Goal: Transaction & Acquisition: Purchase product/service

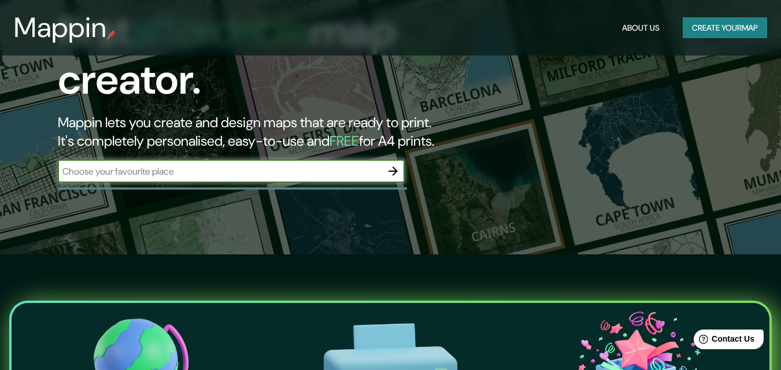
scroll to position [58, 0]
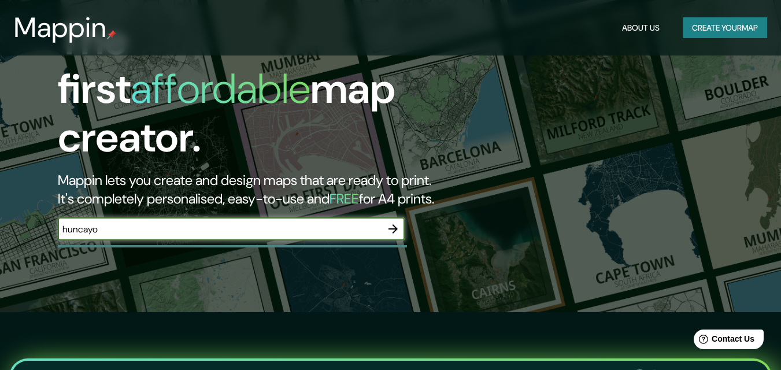
click at [74, 223] on input "huncayo" at bounding box center [220, 229] width 324 height 13
type input "huancayo"
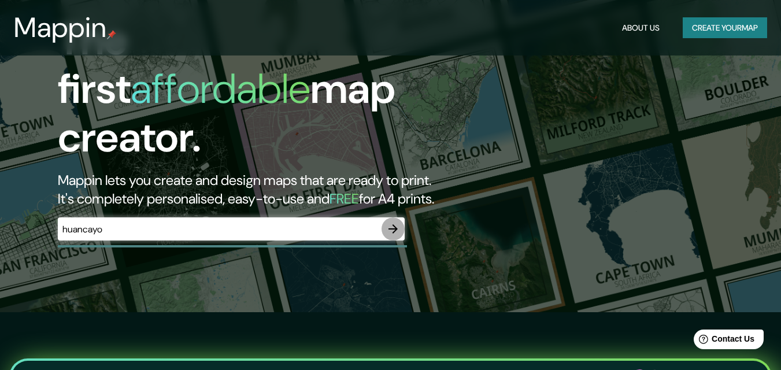
click at [394, 222] on icon "button" at bounding box center [393, 229] width 14 height 14
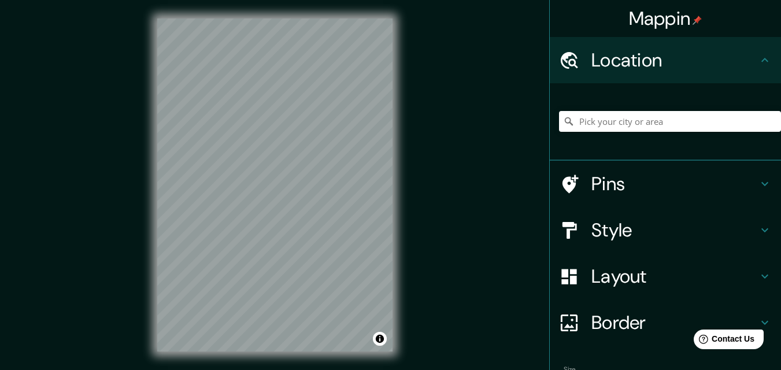
click at [157, 170] on div "© Mapbox © OpenStreetMap Improve this map" at bounding box center [275, 185] width 272 height 370
click at [623, 118] on input "Pick your city or area" at bounding box center [670, 121] width 222 height 21
click at [719, 121] on input "Junin, [GEOGRAPHIC_DATA], [GEOGRAPHIC_DATA]" at bounding box center [670, 121] width 222 height 21
type input "Pasaje Junin, [GEOGRAPHIC_DATA], [GEOGRAPHIC_DATA], [GEOGRAPHIC_DATA]"
click at [226, 13] on div "© Mapbox © OpenStreetMap Improve this map" at bounding box center [275, 185] width 272 height 370
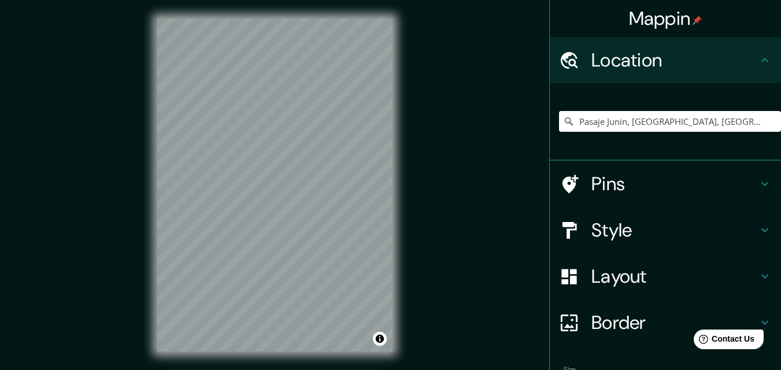
scroll to position [72, 0]
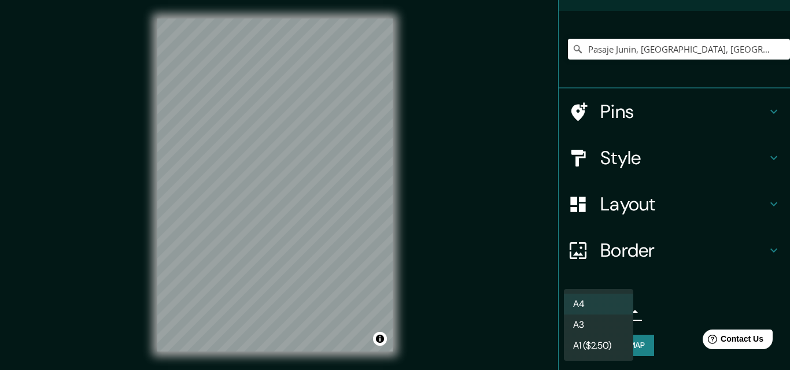
click at [616, 310] on body "Mappin Location [GEOGRAPHIC_DATA], [GEOGRAPHIC_DATA], [GEOGRAPHIC_DATA], [GEOGR…" at bounding box center [395, 185] width 790 height 370
click at [600, 326] on li "A3" at bounding box center [598, 325] width 69 height 21
type input "a4"
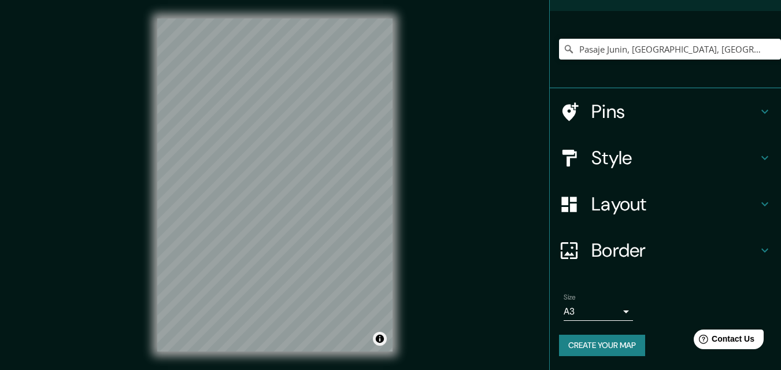
click at [375, 337] on div "© Mapbox © OpenStreetMap Improve this map" at bounding box center [274, 185] width 235 height 333
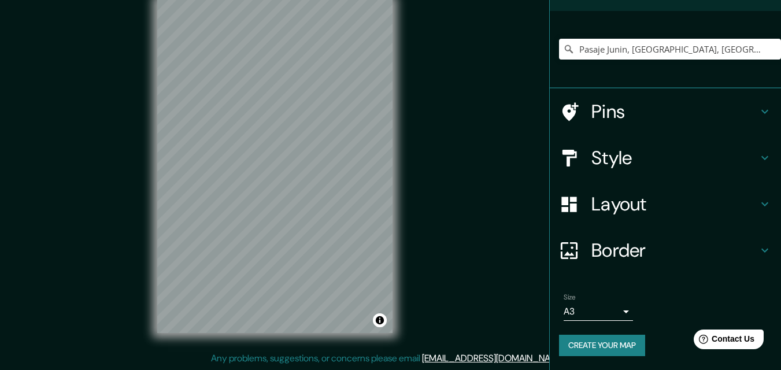
drag, startPoint x: 99, startPoint y: 130, endPoint x: 99, endPoint y: 143, distance: 13.3
click at [99, 143] on div "Mappin Location [GEOGRAPHIC_DATA], [GEOGRAPHIC_DATA], [GEOGRAPHIC_DATA], [GEOGR…" at bounding box center [390, 175] width 781 height 389
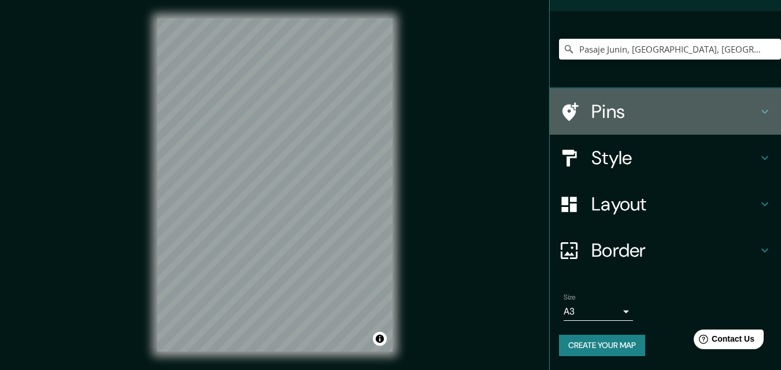
click at [758, 109] on icon at bounding box center [765, 112] width 14 height 14
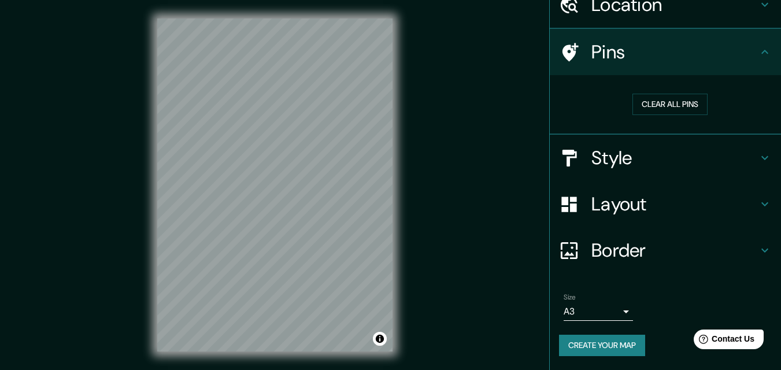
scroll to position [55, 0]
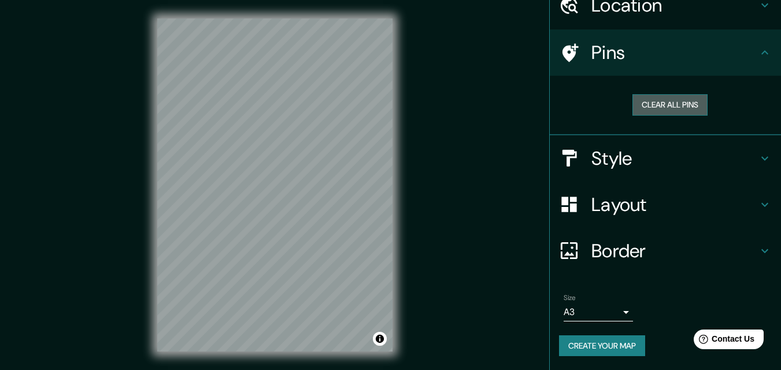
click at [676, 108] on button "Clear all pins" at bounding box center [669, 104] width 75 height 21
click at [669, 102] on button "Clear all pins" at bounding box center [669, 104] width 75 height 21
click at [720, 64] on h4 "Pins" at bounding box center [674, 52] width 167 height 23
click at [758, 55] on icon at bounding box center [765, 53] width 14 height 14
click at [576, 94] on div "Clear all pins" at bounding box center [670, 104] width 204 height 21
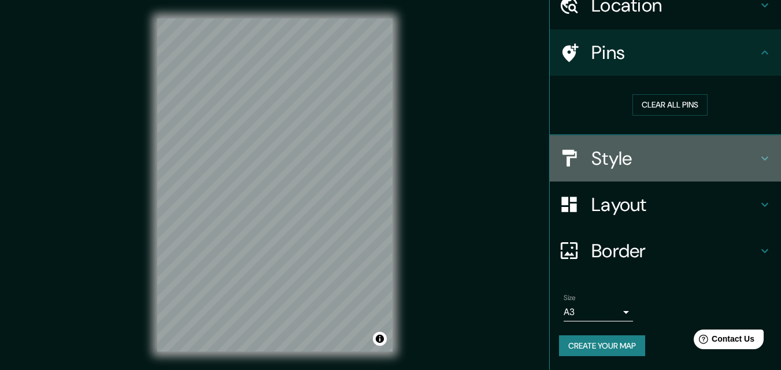
click at [737, 163] on h4 "Style" at bounding box center [674, 158] width 167 height 23
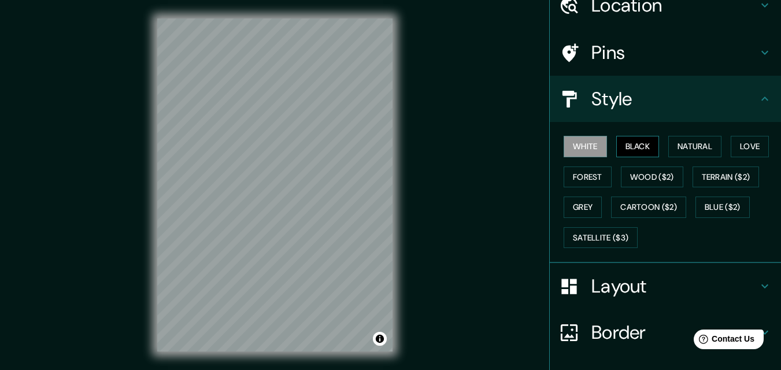
click at [626, 152] on button "Black" at bounding box center [637, 146] width 43 height 21
click at [672, 149] on button "Natural" at bounding box center [694, 146] width 53 height 21
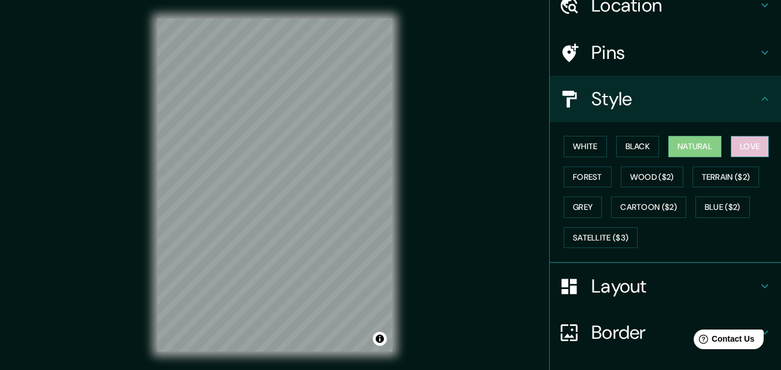
click at [748, 146] on button "Love" at bounding box center [750, 146] width 38 height 21
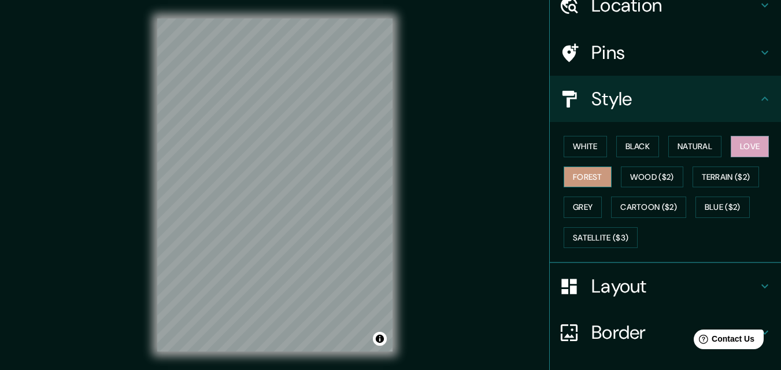
click at [583, 180] on button "Forest" at bounding box center [588, 177] width 48 height 21
click at [637, 177] on button "Wood ($2)" at bounding box center [652, 177] width 62 height 21
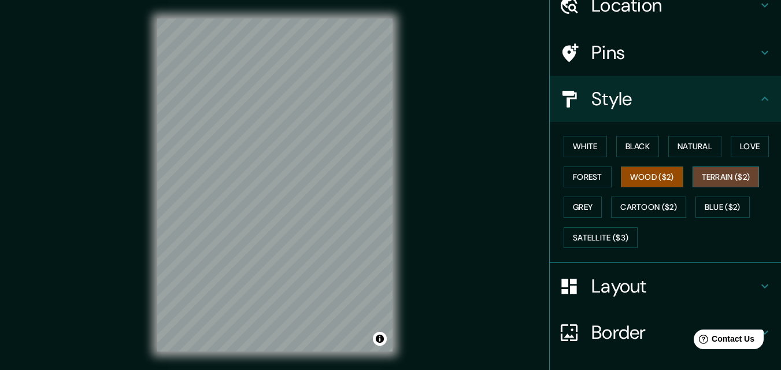
click at [710, 170] on button "Terrain ($2)" at bounding box center [726, 177] width 67 height 21
click at [573, 210] on button "Grey" at bounding box center [583, 207] width 38 height 21
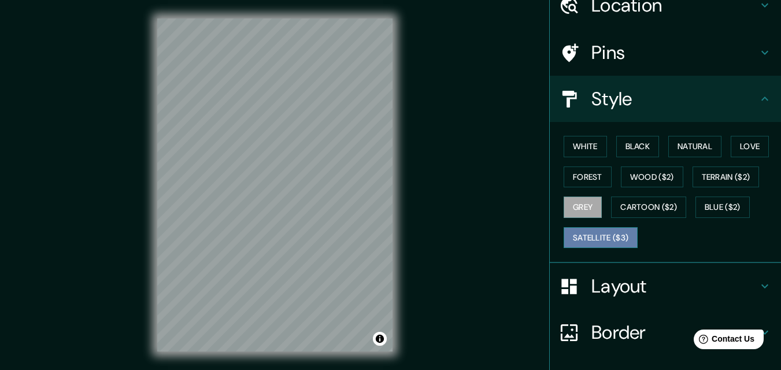
click at [593, 232] on button "Satellite ($3)" at bounding box center [601, 237] width 74 height 21
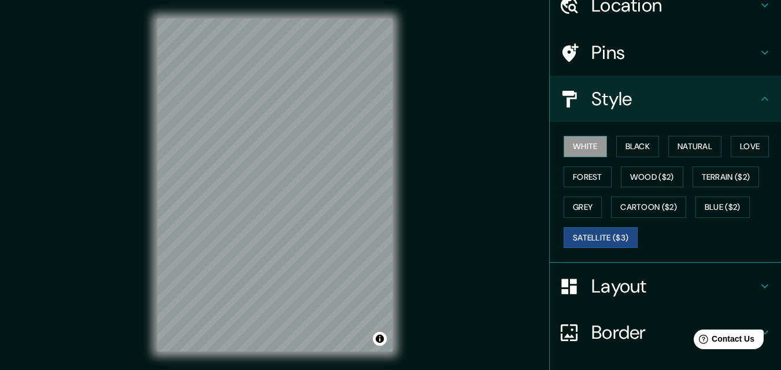
click at [587, 151] on button "White" at bounding box center [585, 146] width 43 height 21
click at [621, 147] on button "Black" at bounding box center [637, 146] width 43 height 21
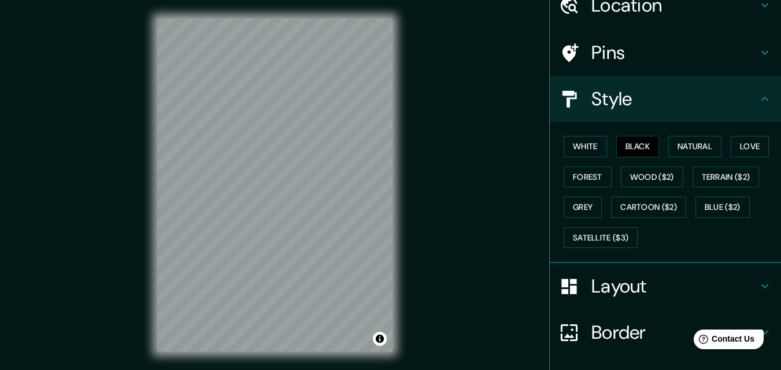
click at [602, 147] on div "White Black Natural Love Forest Wood ($2) Terrain ($2) Grey Cartoon ($2) Blue (…" at bounding box center [670, 191] width 222 height 121
click at [590, 147] on button "White" at bounding box center [585, 146] width 43 height 21
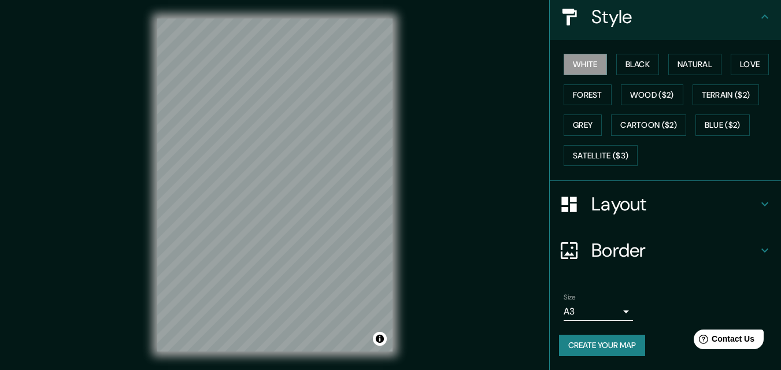
click at [632, 211] on h4 "Layout" at bounding box center [674, 204] width 167 height 23
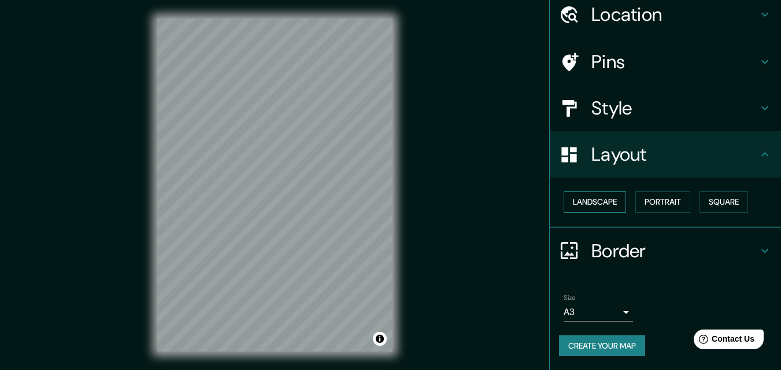
scroll to position [19, 0]
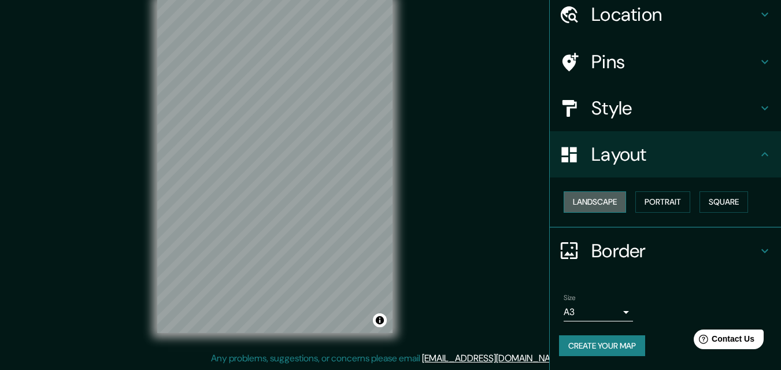
click at [599, 204] on button "Landscape" at bounding box center [595, 201] width 62 height 21
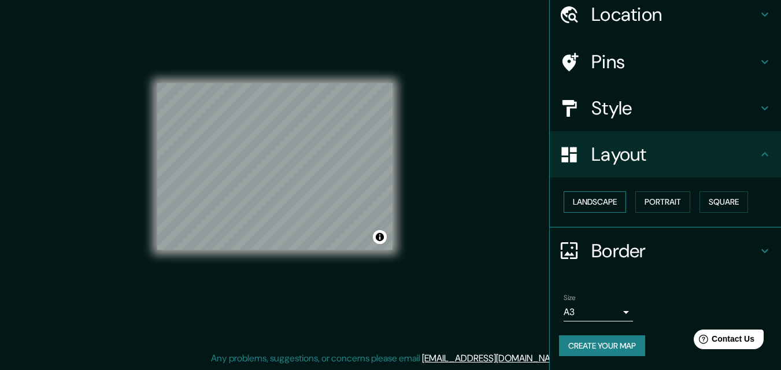
click at [599, 204] on button "Landscape" at bounding box center [595, 201] width 62 height 21
click at [657, 199] on button "Portrait" at bounding box center [662, 201] width 55 height 21
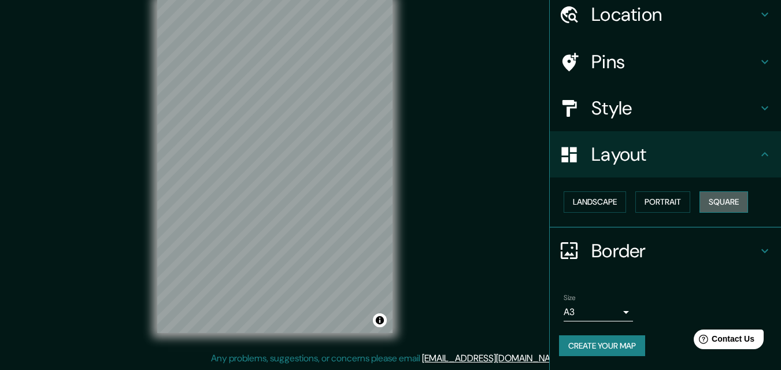
click at [716, 202] on button "Square" at bounding box center [724, 201] width 49 height 21
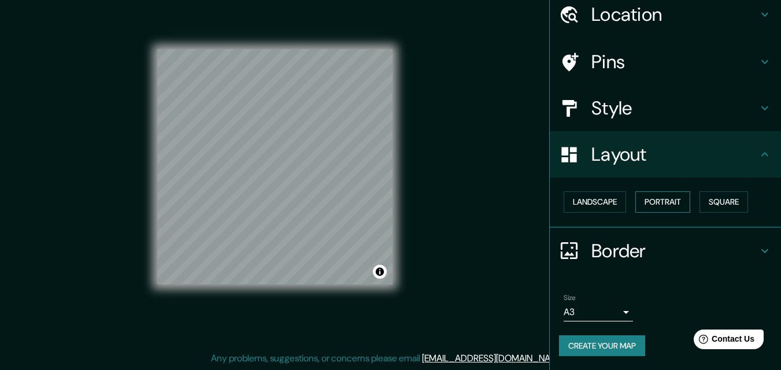
click at [672, 205] on button "Portrait" at bounding box center [662, 201] width 55 height 21
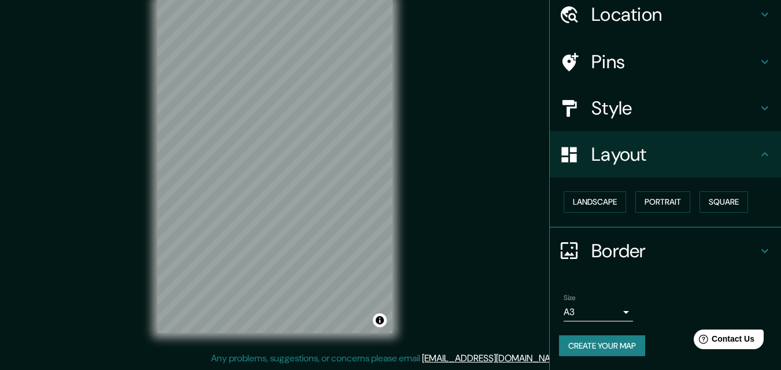
click at [373, 184] on div "© Mapbox © OpenStreetMap Improve this map" at bounding box center [275, 166] width 272 height 370
click at [671, 243] on h4 "Border" at bounding box center [674, 250] width 167 height 23
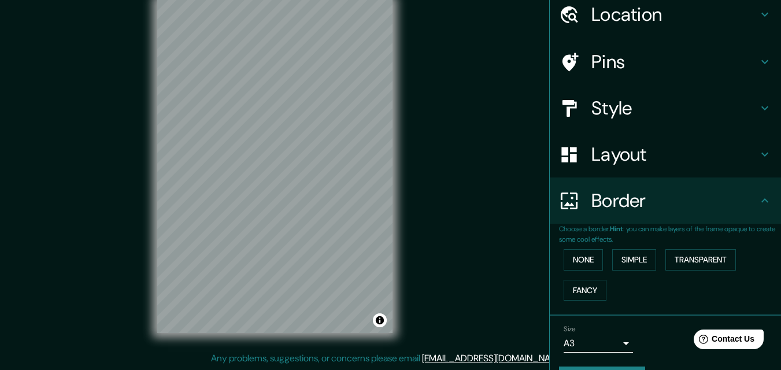
scroll to position [77, 0]
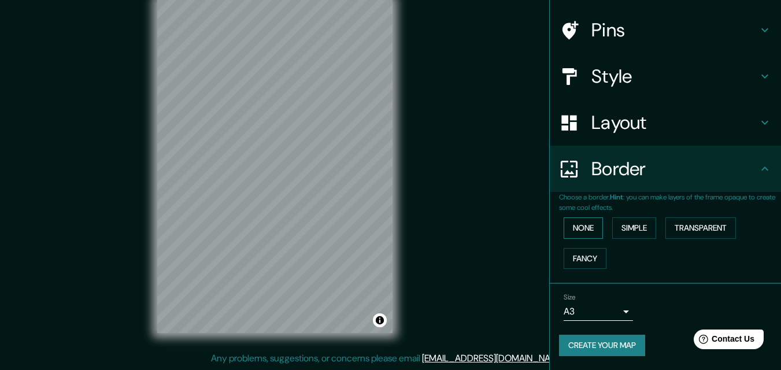
click at [582, 229] on button "None" at bounding box center [583, 227] width 39 height 21
click at [616, 224] on button "Simple" at bounding box center [634, 227] width 44 height 21
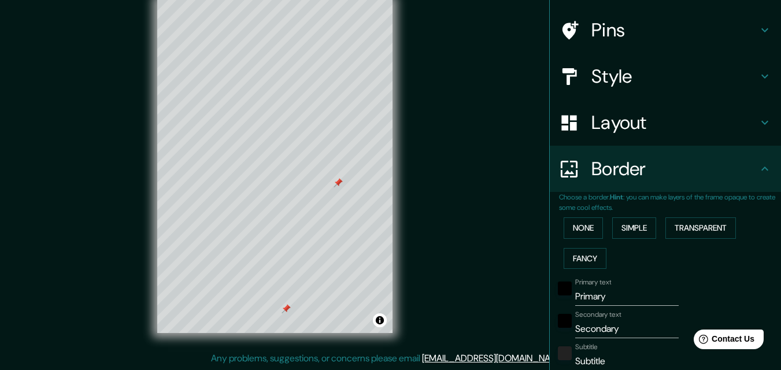
scroll to position [0, 0]
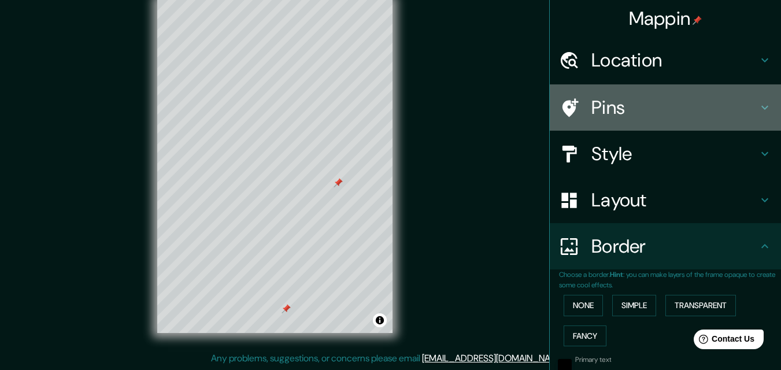
click at [639, 97] on h4 "Pins" at bounding box center [674, 107] width 167 height 23
type input "163"
type input "33"
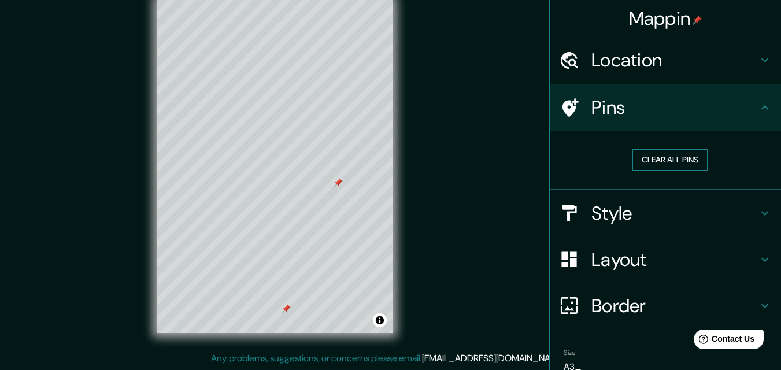
click at [655, 160] on button "Clear all pins" at bounding box center [669, 159] width 75 height 21
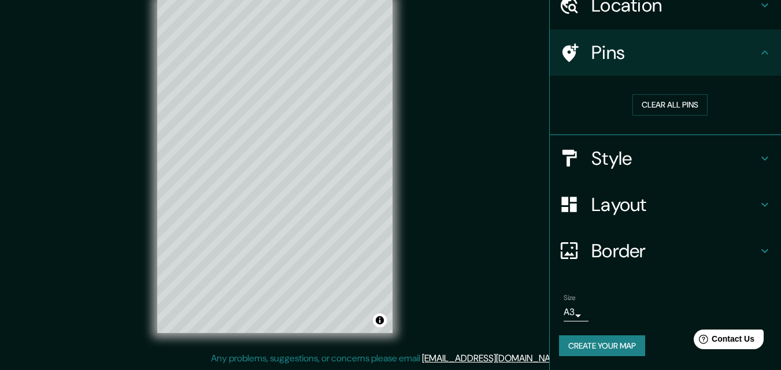
click at [626, 256] on h4 "Border" at bounding box center [674, 250] width 167 height 23
type input "163"
type input "33"
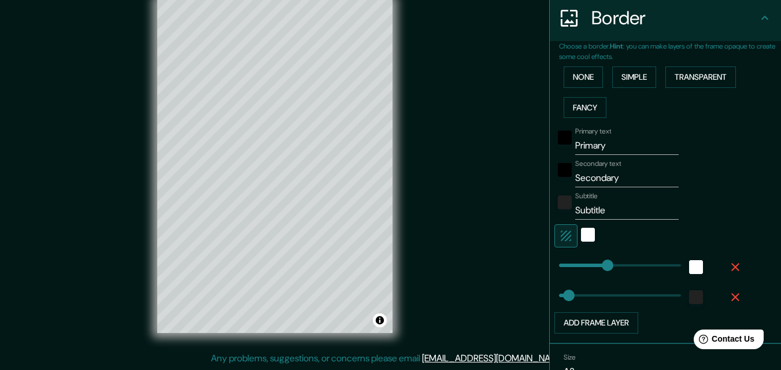
scroll to position [113, 0]
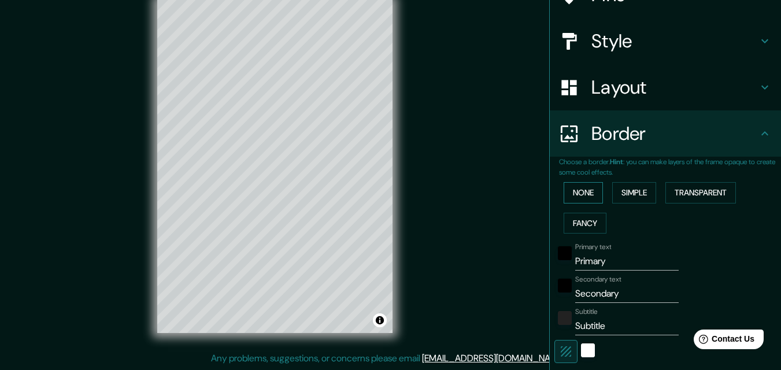
click at [582, 195] on button "None" at bounding box center [583, 192] width 39 height 21
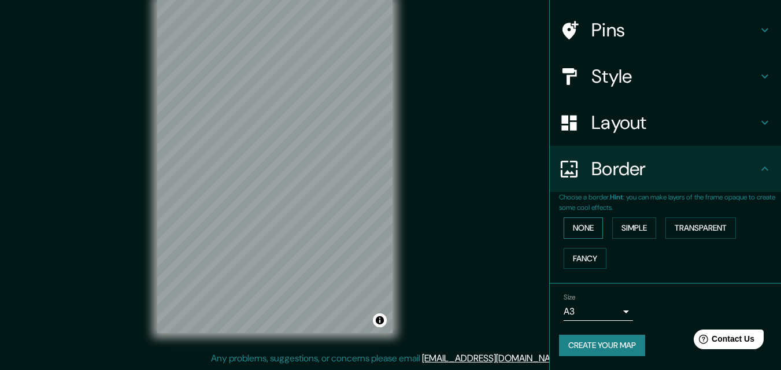
scroll to position [77, 0]
click at [621, 233] on button "Simple" at bounding box center [634, 227] width 44 height 21
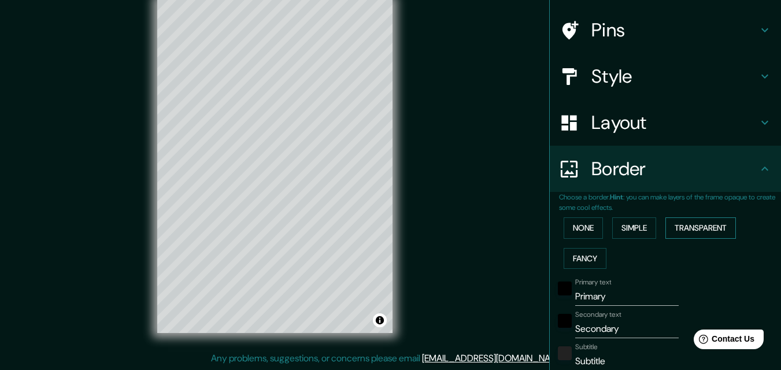
click at [674, 227] on button "Transparent" at bounding box center [700, 227] width 71 height 21
click at [628, 125] on h4 "Layout" at bounding box center [674, 122] width 167 height 23
type input "195"
type input "33"
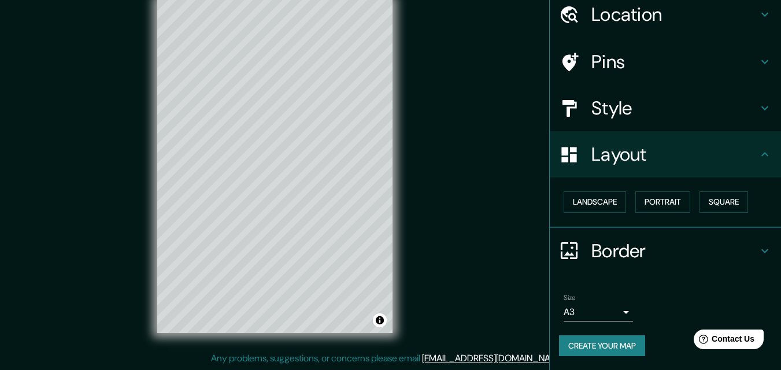
scroll to position [46, 0]
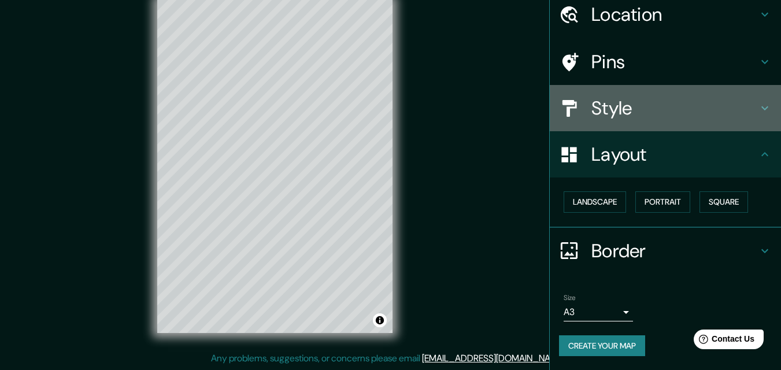
click at [638, 117] on h4 "Style" at bounding box center [674, 108] width 167 height 23
type input "195"
type input "33"
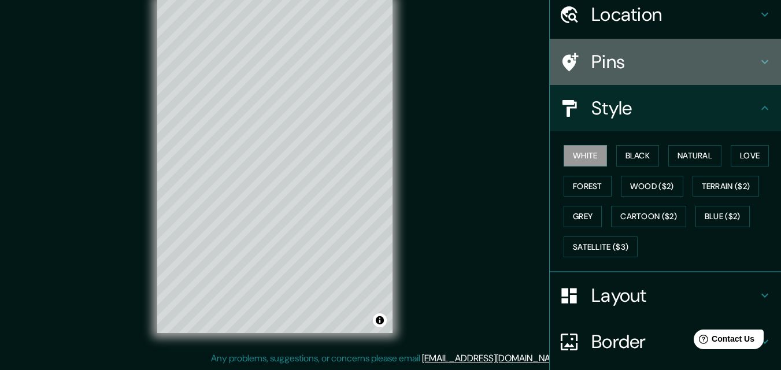
click at [631, 71] on h4 "Pins" at bounding box center [674, 61] width 167 height 23
type input "195"
type input "33"
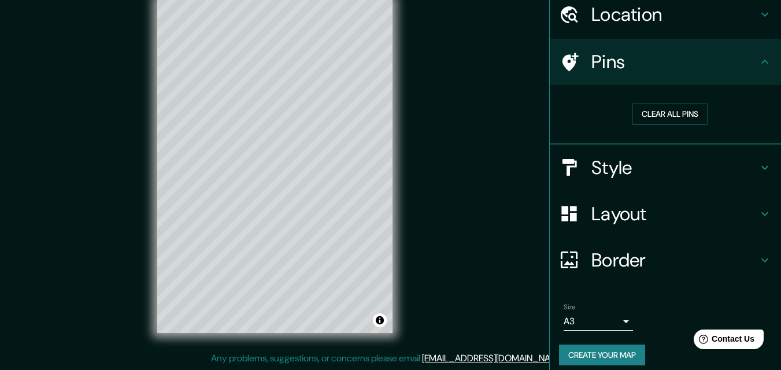
click at [631, 173] on h4 "Style" at bounding box center [674, 167] width 167 height 23
type input "195"
type input "33"
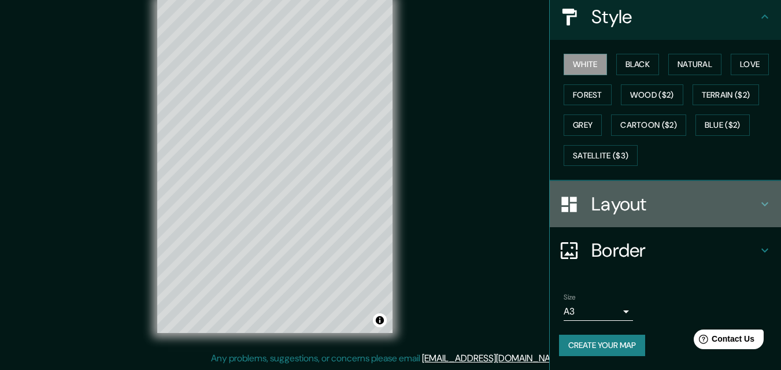
click at [637, 205] on h4 "Layout" at bounding box center [674, 204] width 167 height 23
type input "195"
type input "33"
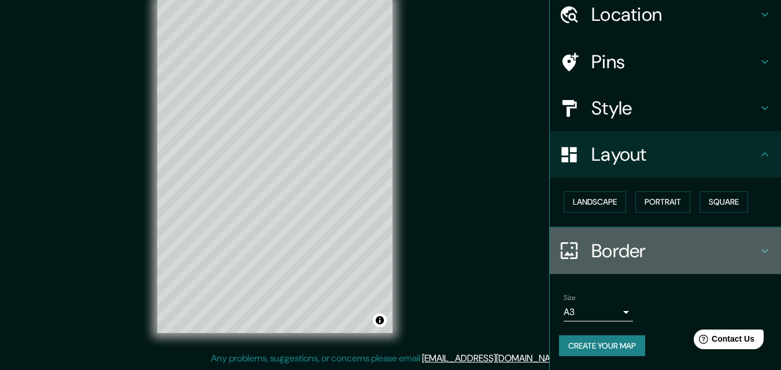
click at [623, 246] on h4 "Border" at bounding box center [674, 250] width 167 height 23
type input "195"
type input "33"
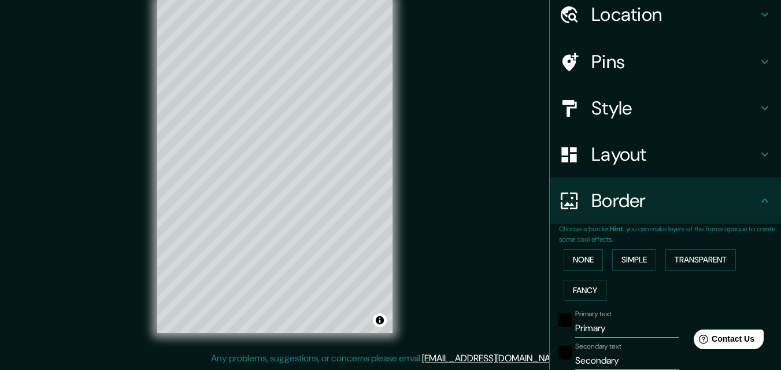
scroll to position [161, 0]
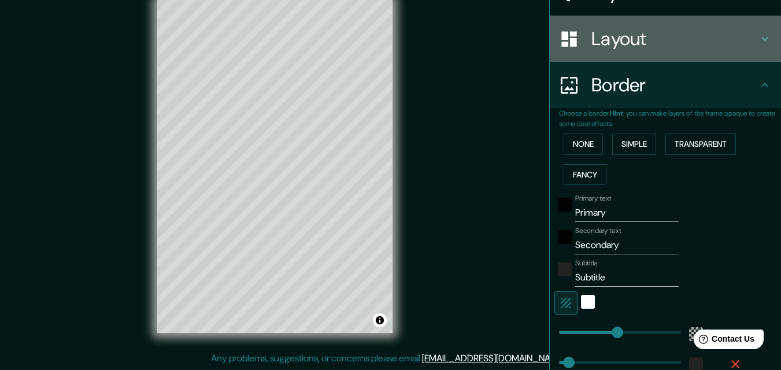
click at [623, 47] on h4 "Layout" at bounding box center [674, 38] width 167 height 23
type input "195"
type input "33"
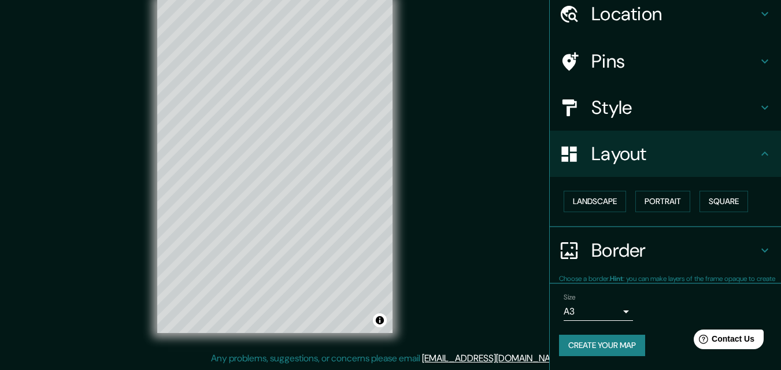
scroll to position [46, 0]
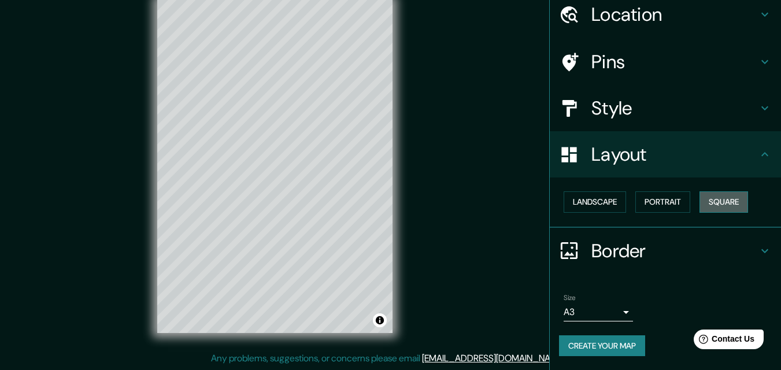
click at [702, 201] on button "Square" at bounding box center [724, 201] width 49 height 21
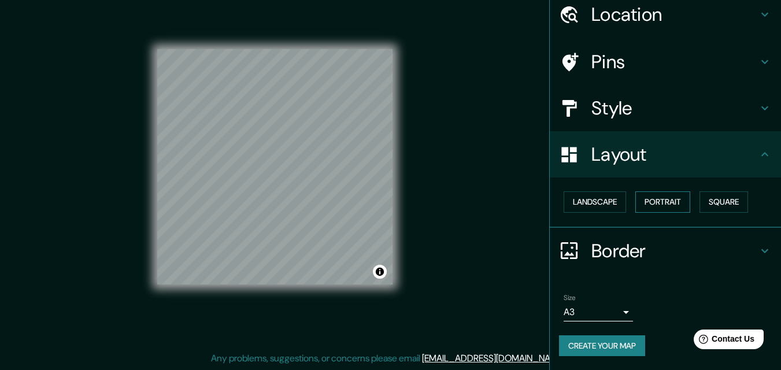
click at [656, 205] on button "Portrait" at bounding box center [662, 201] width 55 height 21
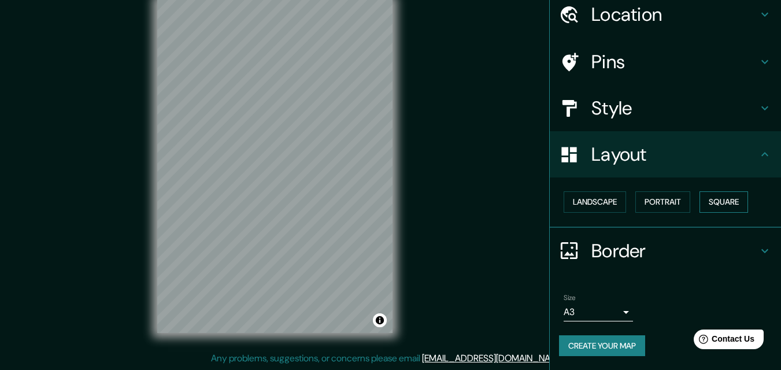
click at [707, 203] on button "Square" at bounding box center [724, 201] width 49 height 21
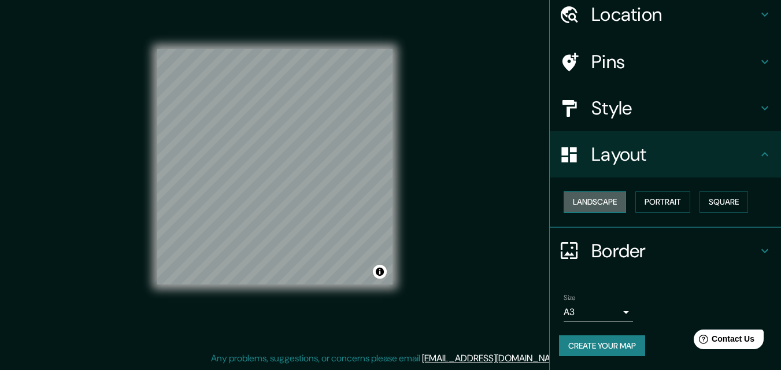
click at [578, 202] on button "Landscape" at bounding box center [595, 201] width 62 height 21
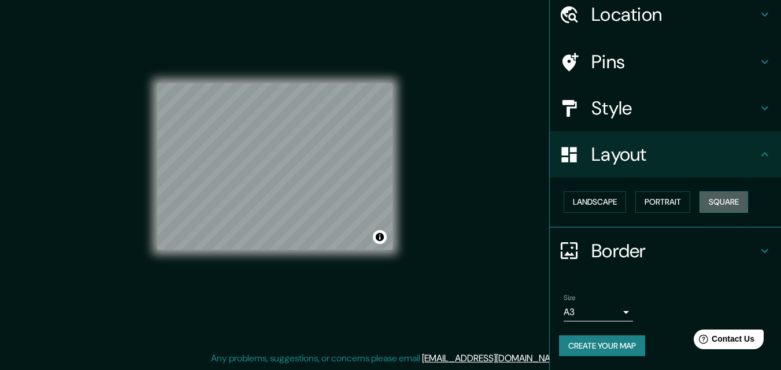
click at [716, 208] on button "Square" at bounding box center [724, 201] width 49 height 21
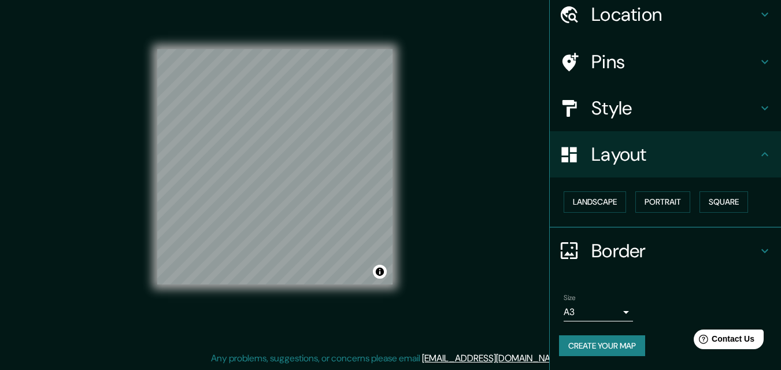
click at [672, 250] on h4 "Border" at bounding box center [674, 250] width 167 height 23
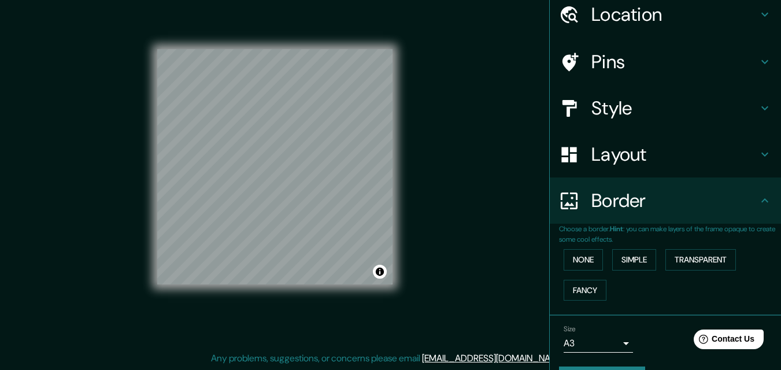
scroll to position [77, 0]
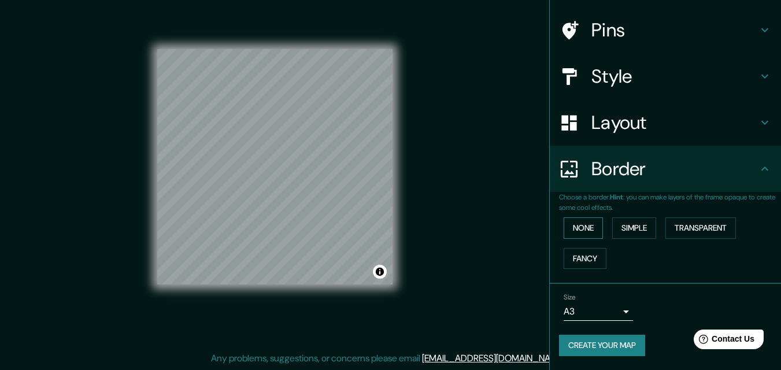
click at [583, 226] on button "None" at bounding box center [583, 227] width 39 height 21
click at [630, 232] on button "Simple" at bounding box center [634, 227] width 44 height 21
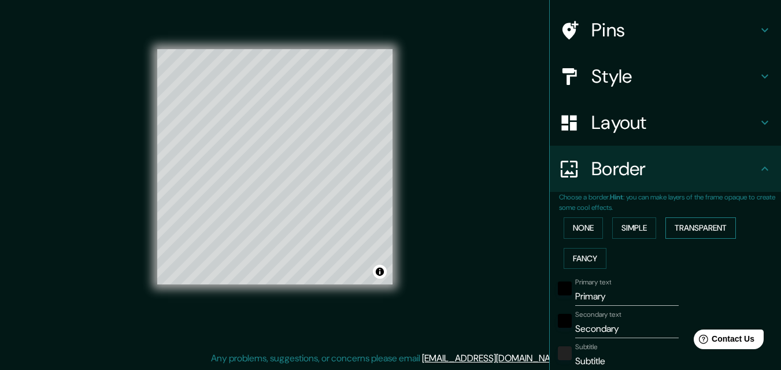
click at [691, 233] on button "Transparent" at bounding box center [700, 227] width 71 height 21
click at [586, 252] on button "Fancy" at bounding box center [585, 258] width 43 height 21
click at [577, 234] on button "None" at bounding box center [583, 227] width 39 height 21
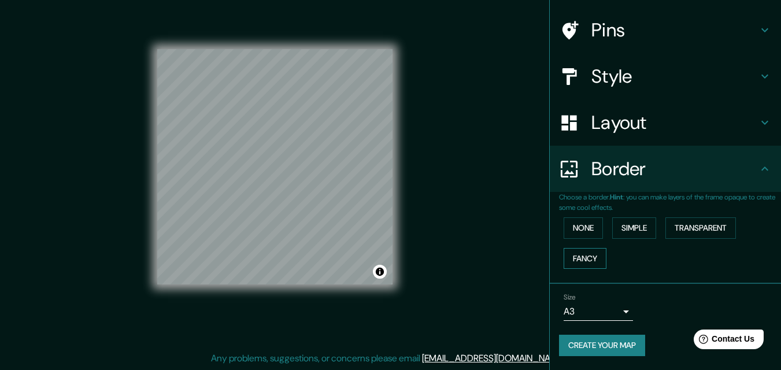
click at [581, 259] on button "Fancy" at bounding box center [585, 258] width 43 height 21
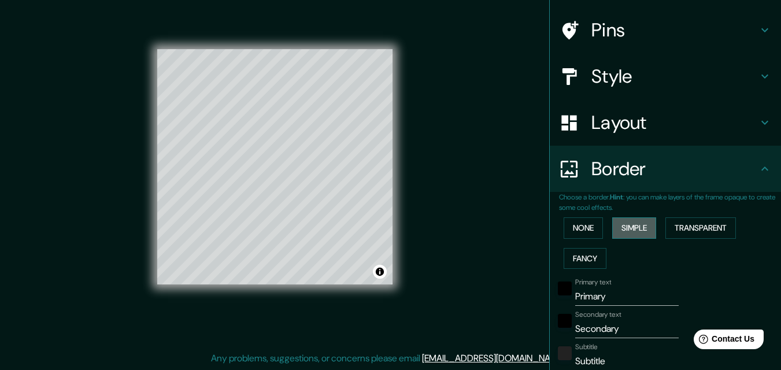
click at [618, 232] on button "Simple" at bounding box center [634, 227] width 44 height 21
click at [687, 234] on button "Transparent" at bounding box center [700, 227] width 71 height 21
click at [574, 258] on button "Fancy" at bounding box center [585, 258] width 43 height 21
click at [693, 234] on button "Transparent" at bounding box center [700, 227] width 71 height 21
click at [639, 226] on button "Simple" at bounding box center [634, 227] width 44 height 21
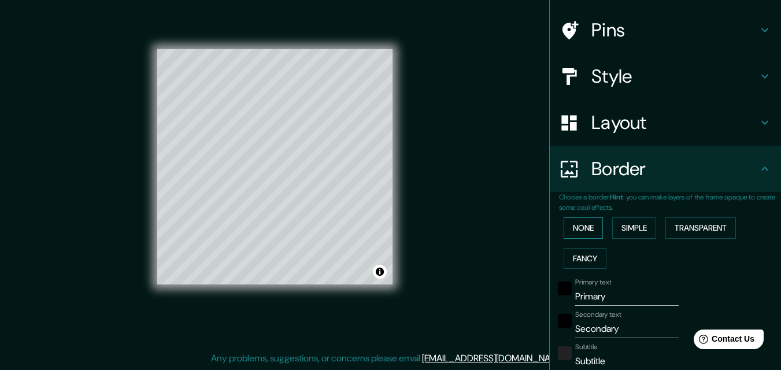
click at [587, 226] on button "None" at bounding box center [583, 227] width 39 height 21
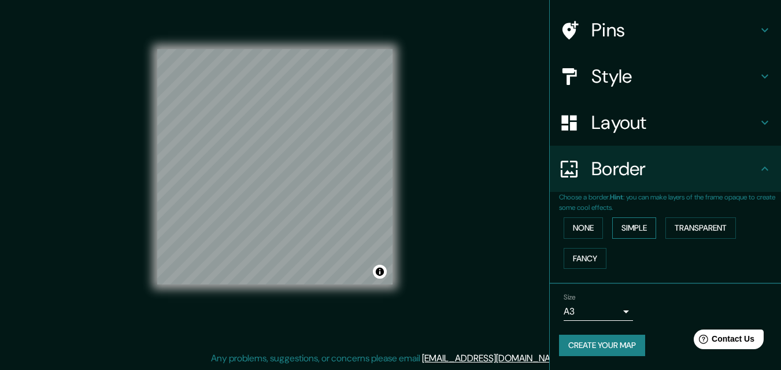
click at [628, 225] on button "Simple" at bounding box center [634, 227] width 44 height 21
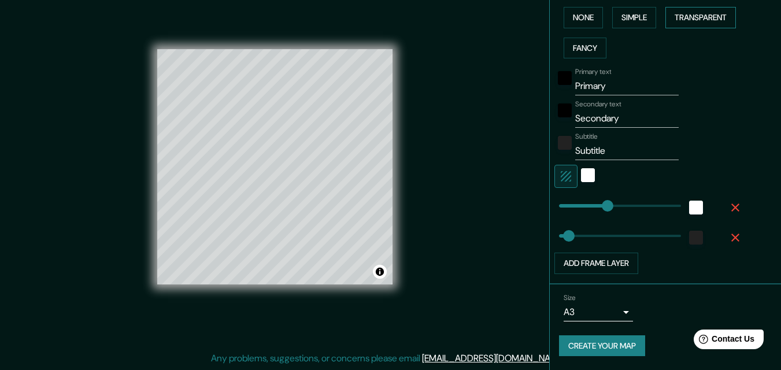
scroll to position [230, 0]
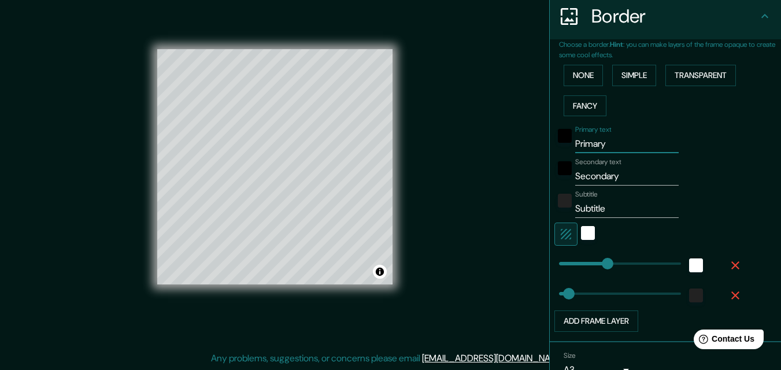
click at [610, 145] on input "Primary" at bounding box center [626, 144] width 103 height 19
click at [558, 132] on div "black" at bounding box center [565, 136] width 14 height 14
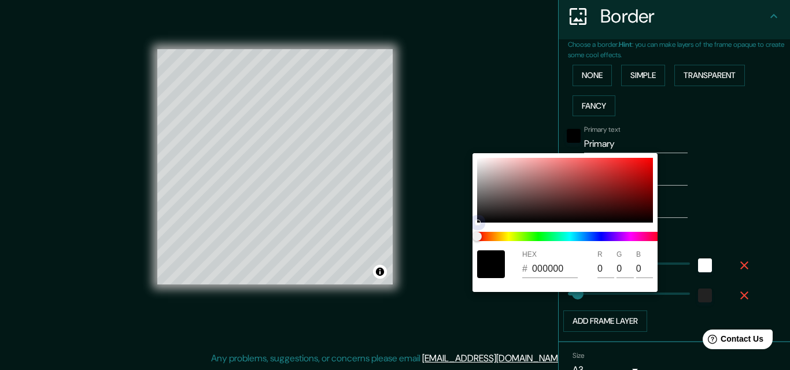
type input "163"
type input "33"
type input "812D2D"
type input "129"
type input "45"
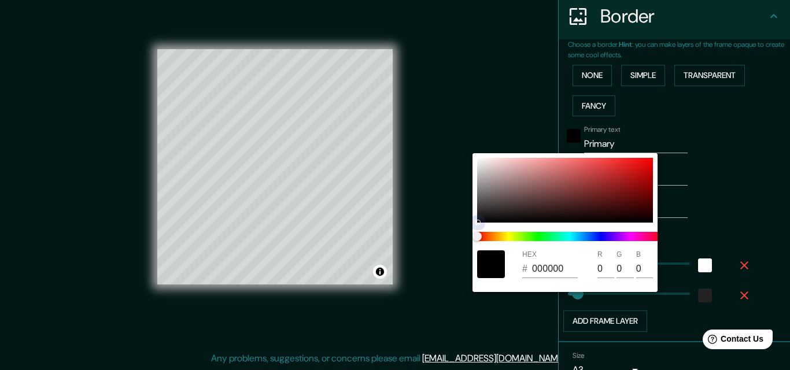
type input "45"
type input "163"
type input "33"
type input "C31B1B"
type input "195"
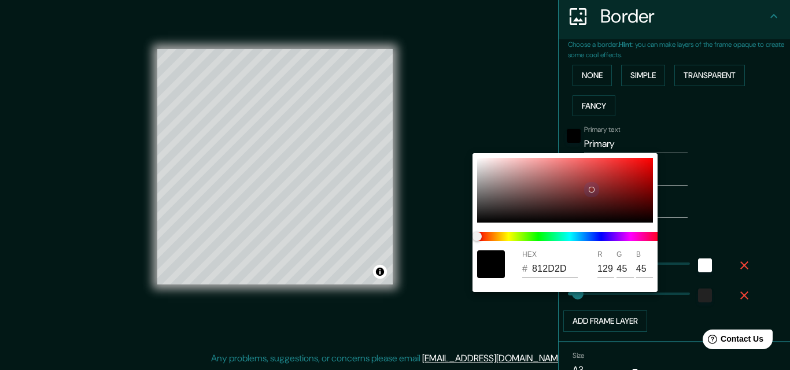
type input "27"
type input "163"
type input "33"
type input "D31717"
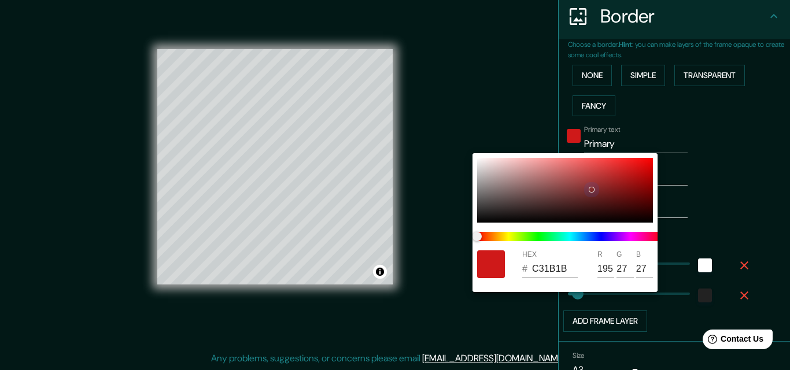
type input "211"
type input "23"
type input "163"
type input "33"
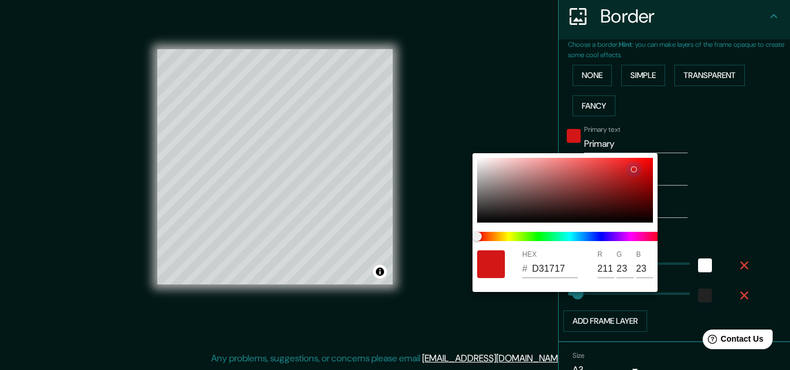
type input "AF2424"
type input "175"
type input "36"
type input "163"
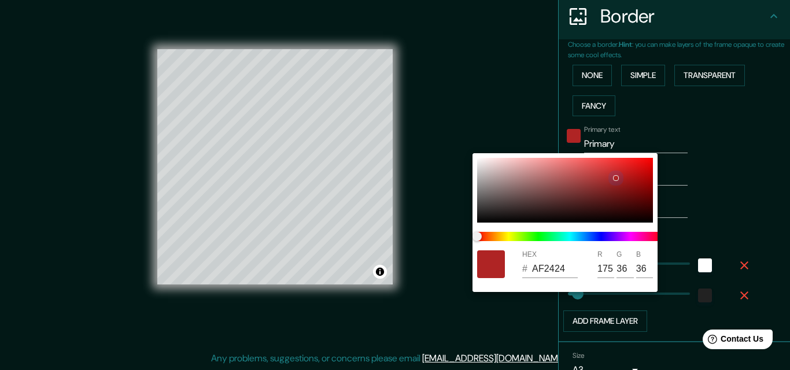
type input "33"
type input "A52A2A"
type input "165"
type input "42"
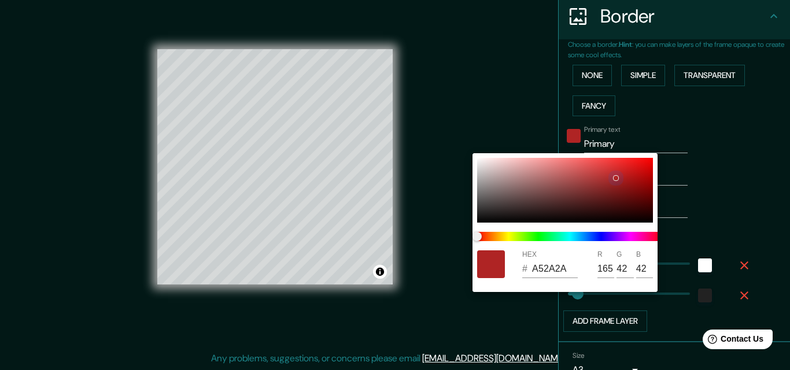
type input "163"
type input "33"
type input "9F2E2E"
type input "159"
type input "46"
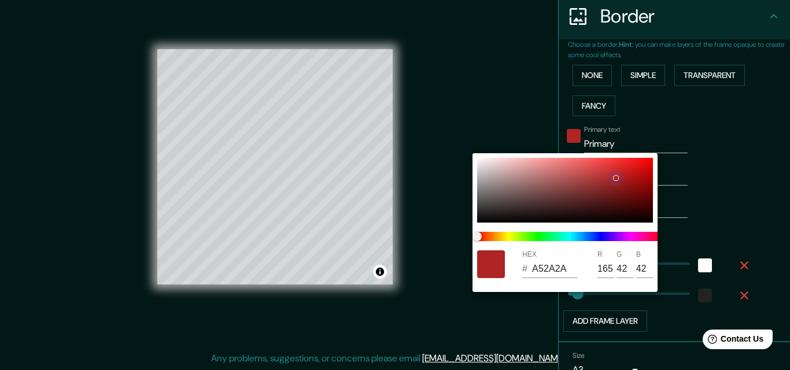
type input "46"
type input "163"
type input "33"
type input "983434"
type input "152"
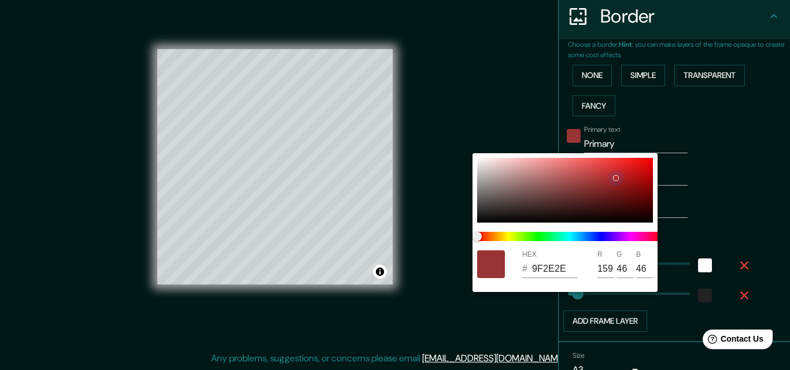
type input "52"
type input "163"
type input "33"
type input "913F3F"
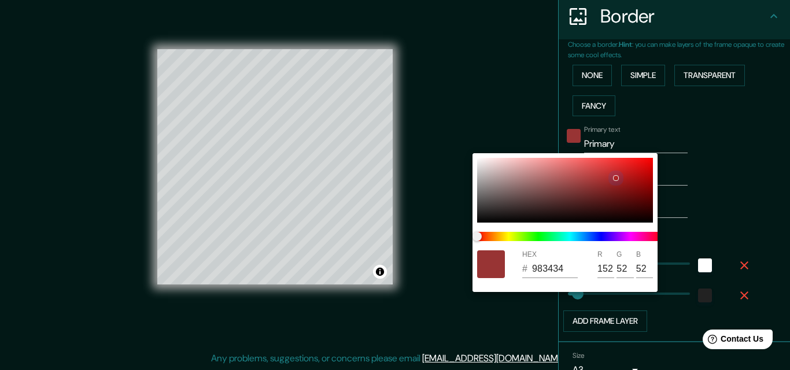
type input "145"
type input "63"
type input "163"
type input "33"
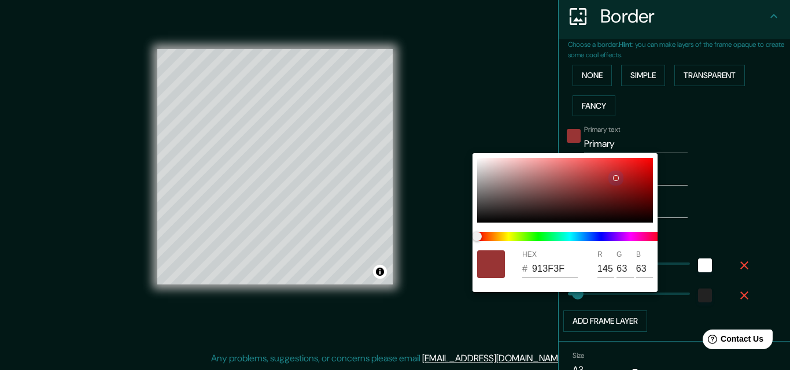
type input "8A4141"
type input "138"
type input "65"
type input "163"
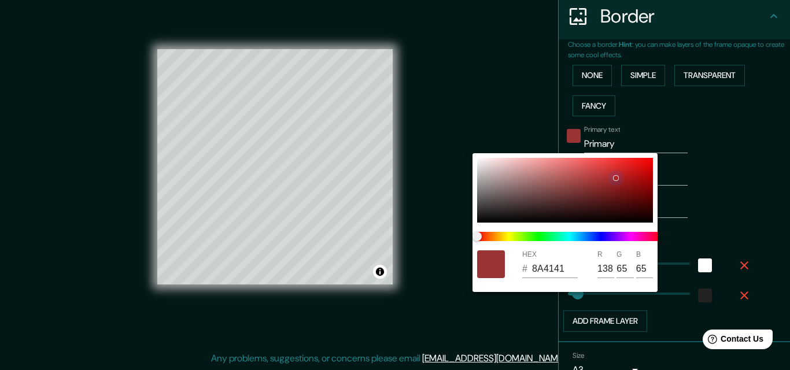
type input "33"
type input "884141"
type input "136"
type input "163"
type input "33"
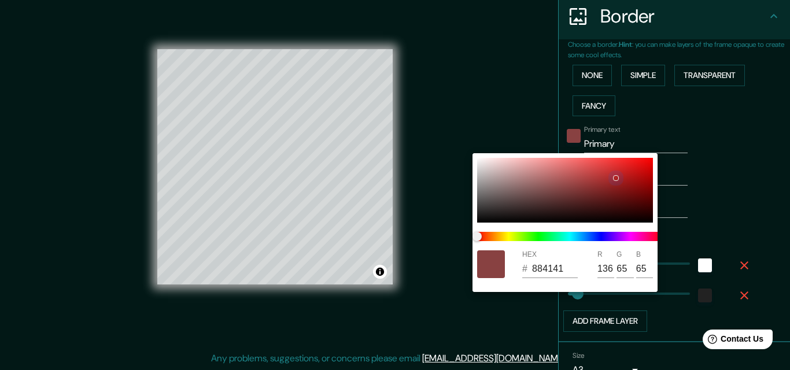
type input "884343"
type input "67"
type input "163"
type input "33"
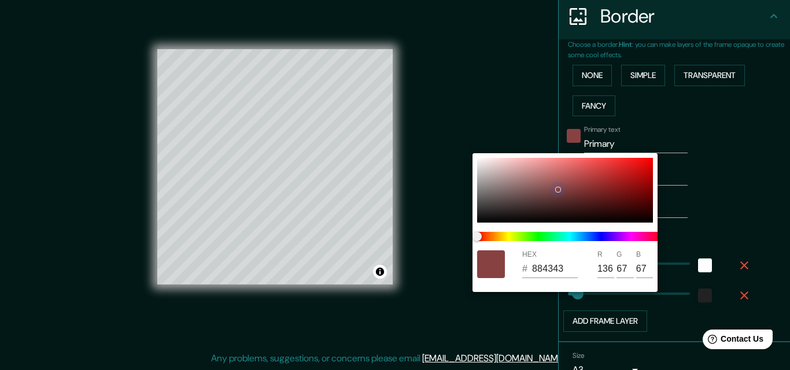
type input "814646"
type input "129"
type input "70"
type input "163"
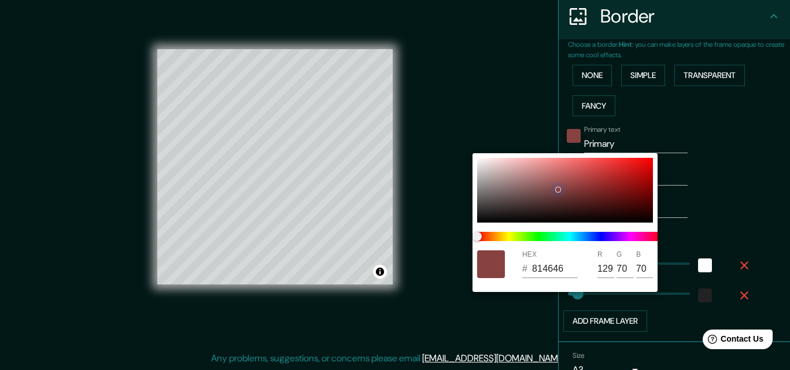
type input "33"
type input "814D4D"
type input "77"
type input "163"
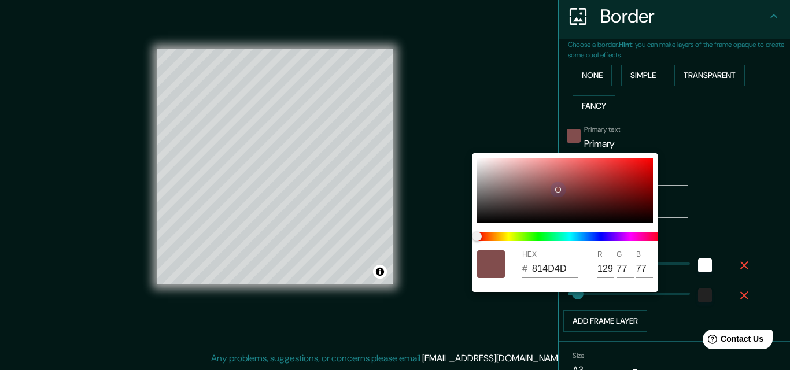
type input "33"
type input "815151"
type input "81"
type input "163"
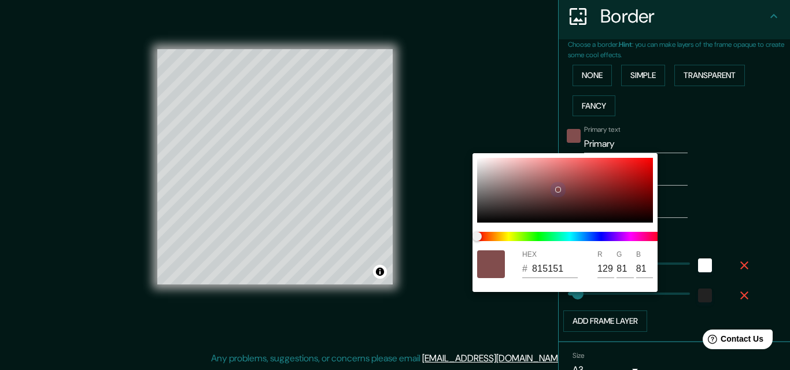
type input "33"
type input "7A5151"
type input "122"
type input "163"
type input "33"
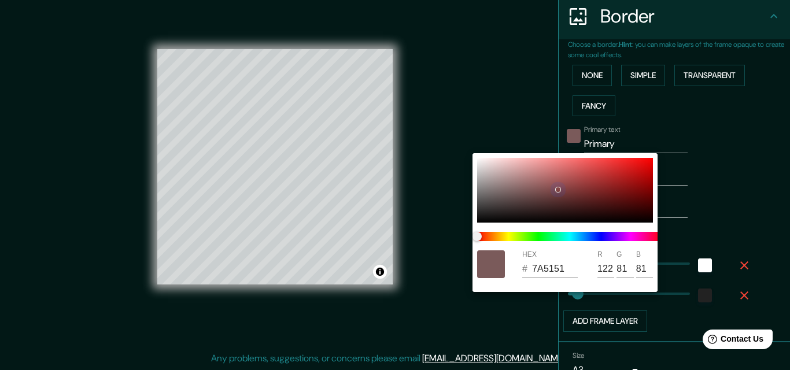
type input "7A5A5A"
type input "90"
type input "163"
type input "33"
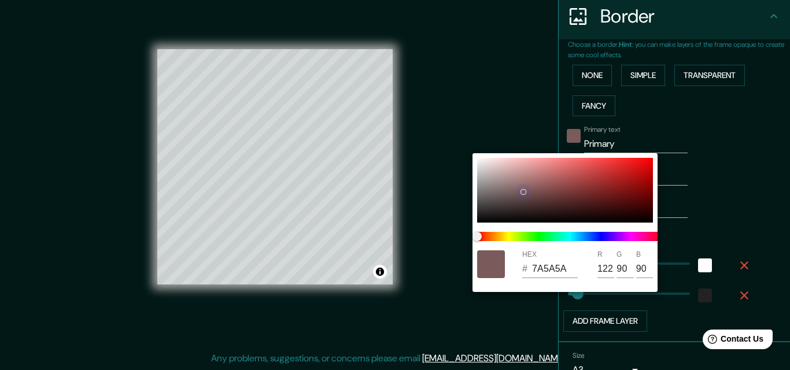
type input "B84949"
type input "184"
type input "73"
type input "163"
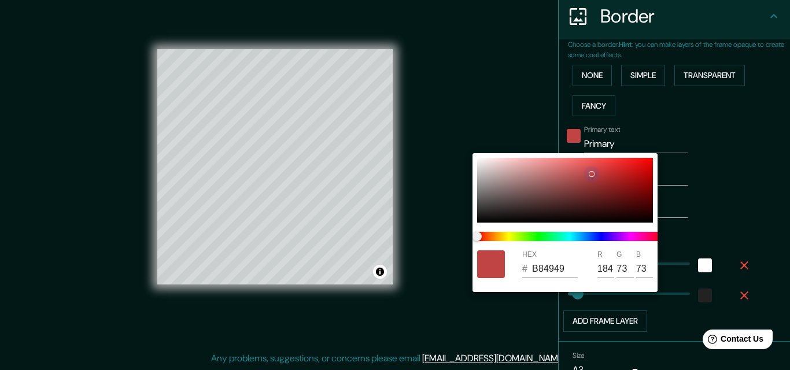
type input "33"
type input "C14444"
type input "193"
type input "68"
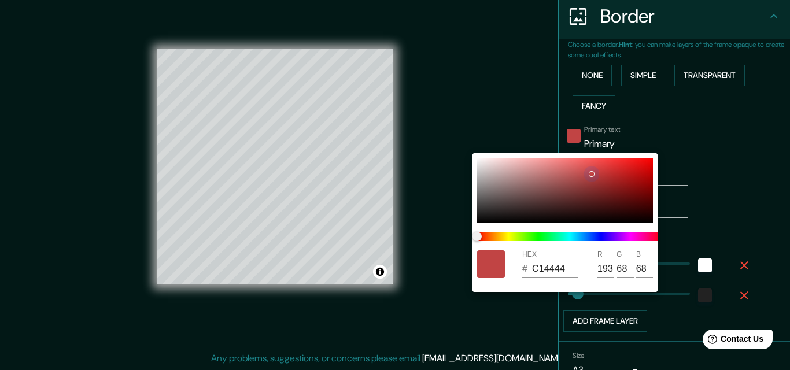
type input "163"
type input "33"
type input "CC4141"
type input "204"
type input "65"
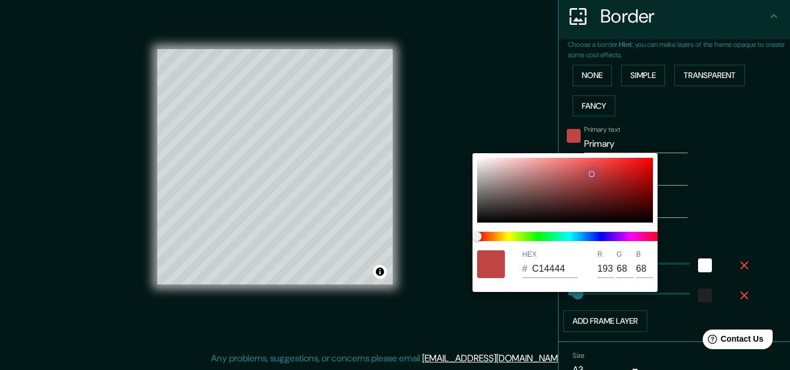
type input "65"
type input "163"
type input "33"
type input "D14040"
type input "209"
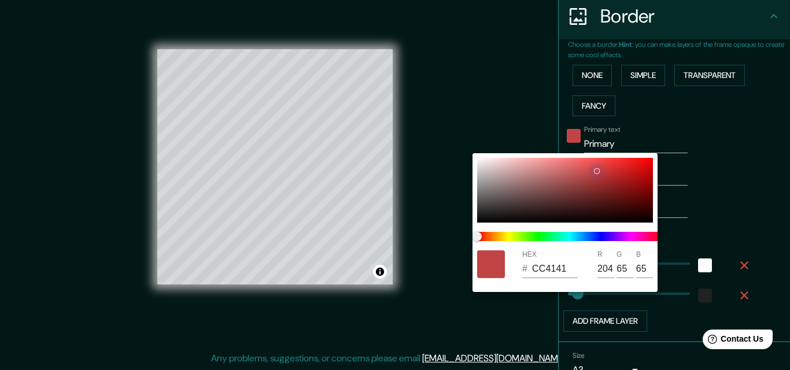
type input "64"
type input "163"
type input "33"
type input "D63B3B"
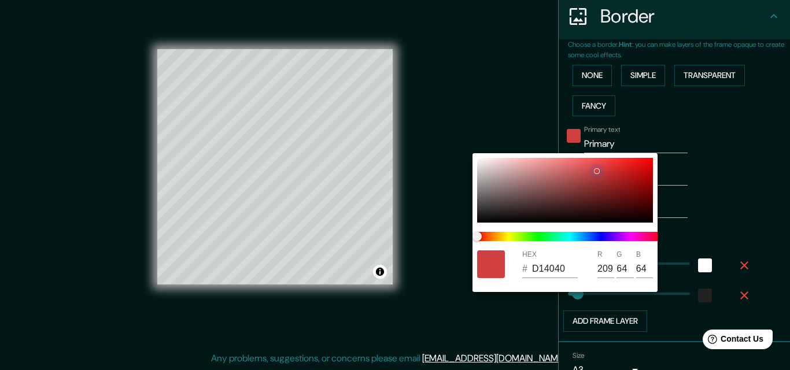
type input "214"
type input "59"
type input "163"
type input "33"
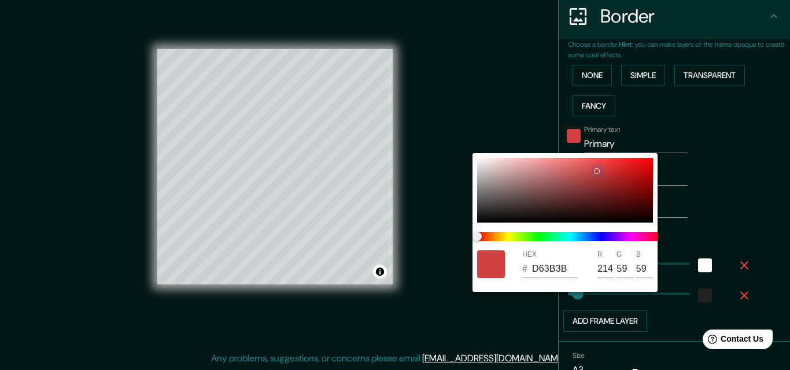
type input "DA3232"
type input "218"
type input "50"
type input "163"
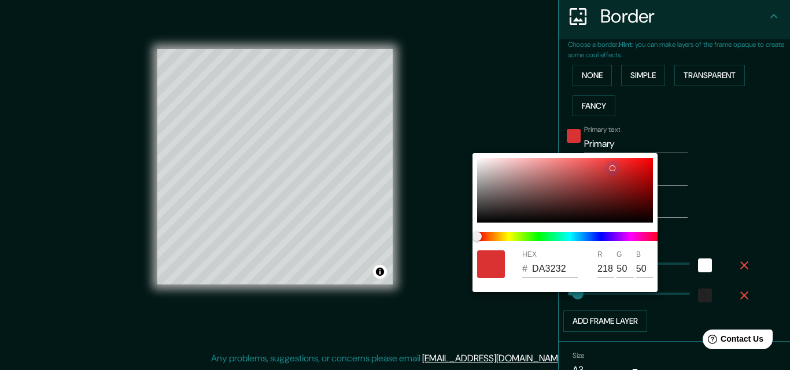
type input "33"
type input "DD2F2F"
type input "221"
type input "47"
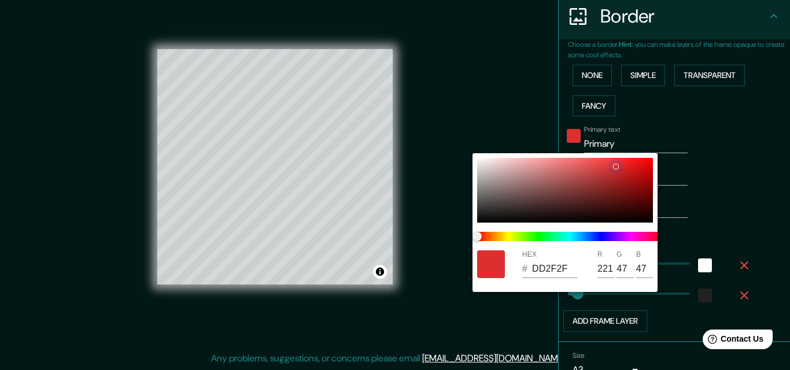
type input "163"
type input "33"
type input "B54B4B"
type input "181"
type input "75"
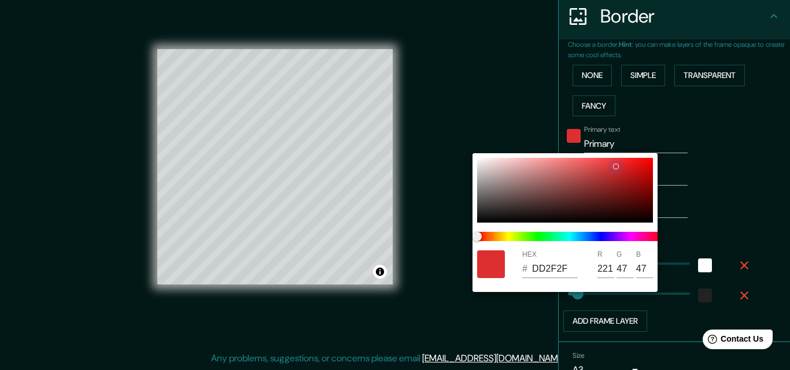
type input "75"
type input "163"
type input "33"
type input "AF6767"
type input "175"
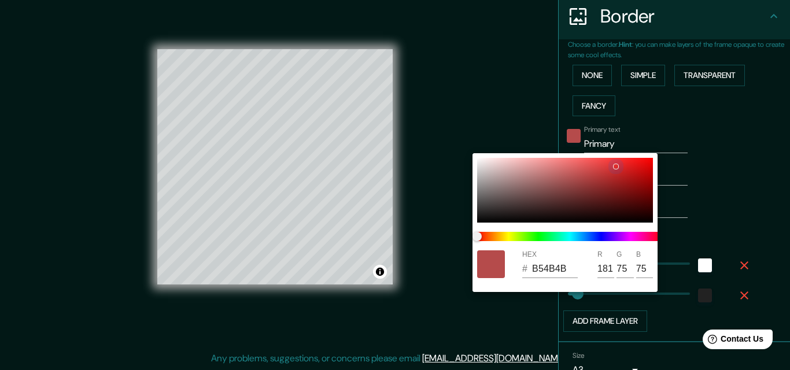
type input "103"
type input "163"
type input "33"
type input "AF6C6C"
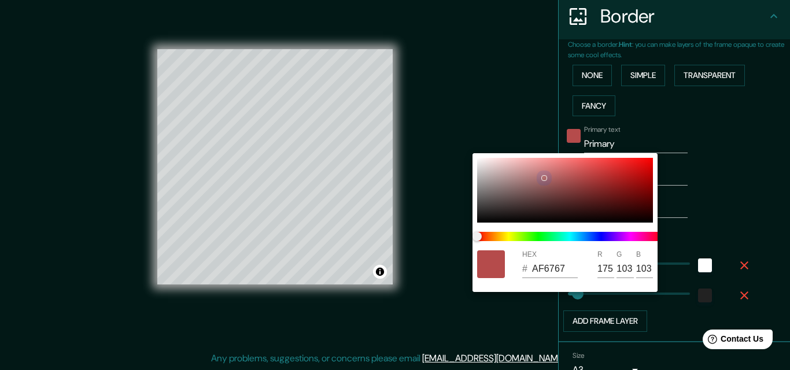
type input "108"
type input "163"
type input "33"
type input "AA6B6B"
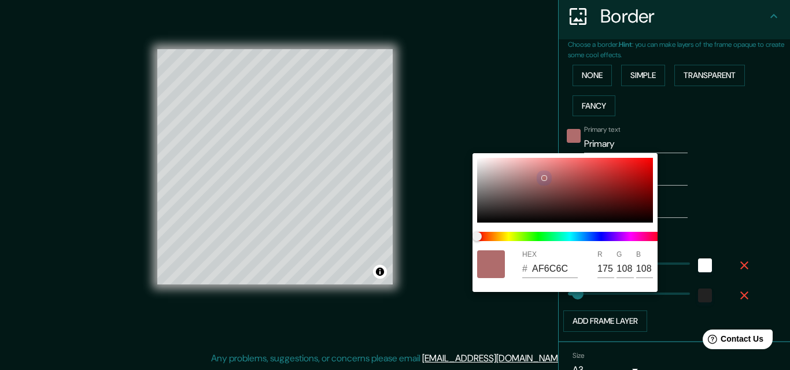
type input "170"
type input "107"
type input "163"
type input "33"
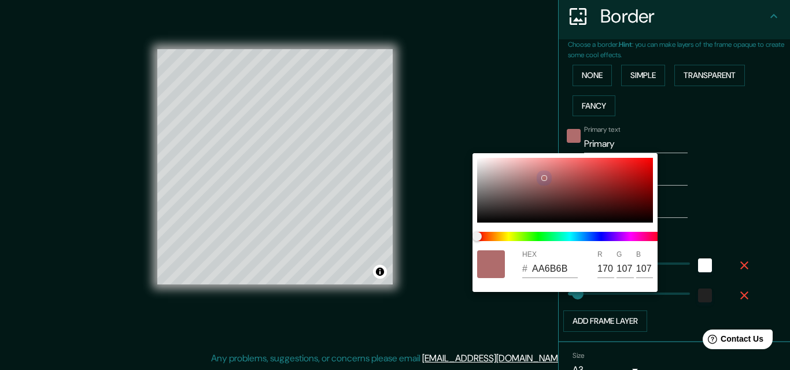
type input "A36767"
type input "163"
type input "103"
type input "163"
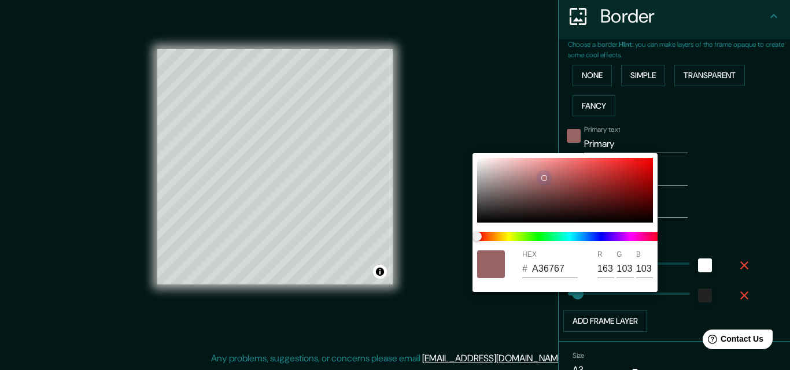
type input "33"
type input "986363"
type input "152"
type input "99"
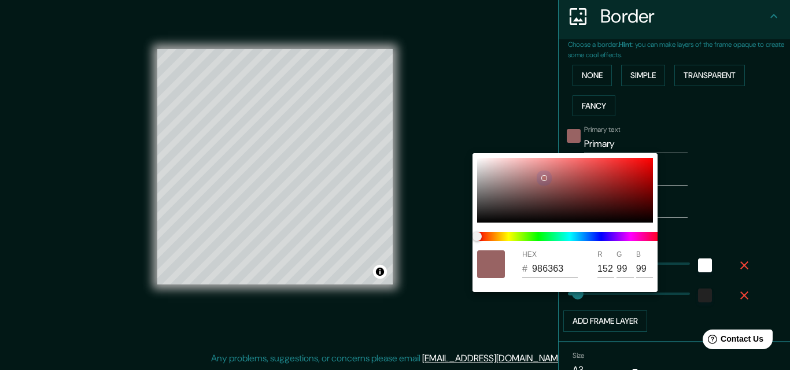
type input "163"
type input "33"
type input "8C5F5F"
type input "140"
type input "95"
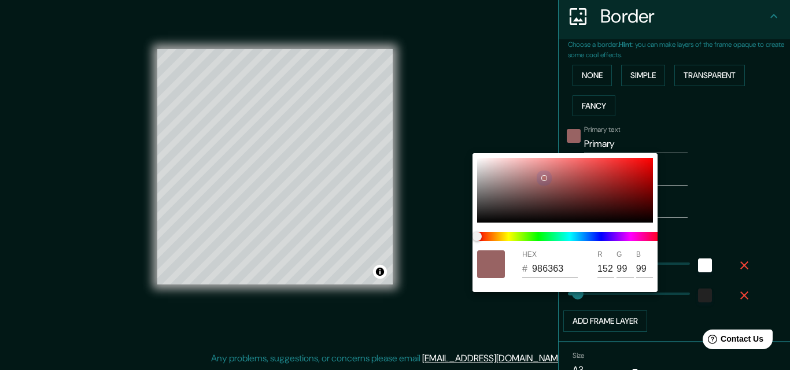
type input "95"
drag, startPoint x: 590, startPoint y: 190, endPoint x: 533, endPoint y: 187, distance: 56.7
click at [533, 187] on div at bounding box center [565, 190] width 176 height 65
type input "163"
type input "33"
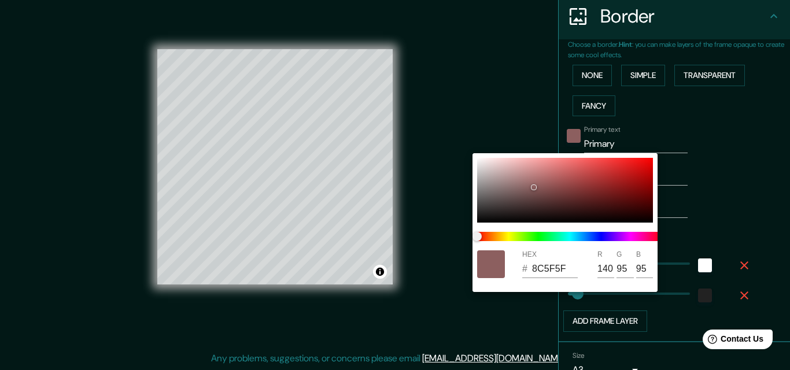
click at [492, 117] on div at bounding box center [395, 185] width 790 height 370
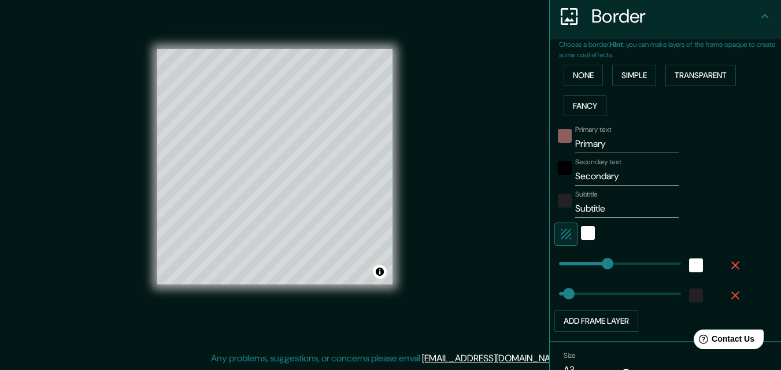
click at [559, 143] on div at bounding box center [564, 139] width 21 height 28
click at [558, 138] on div "color-8C5F5F" at bounding box center [565, 136] width 14 height 14
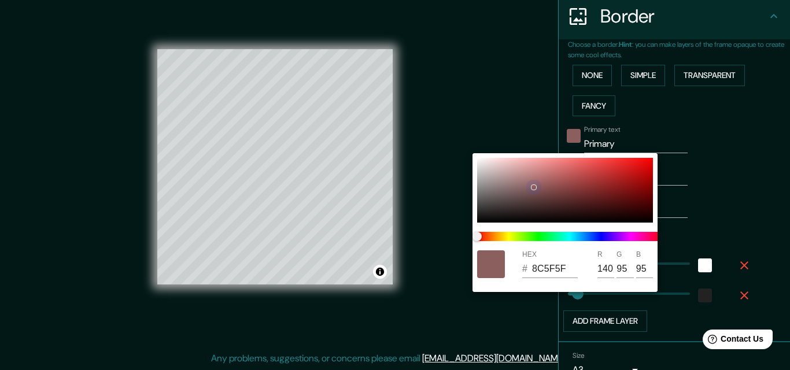
type input "163"
type input "33"
type input "DD2121"
type input "221"
type input "33"
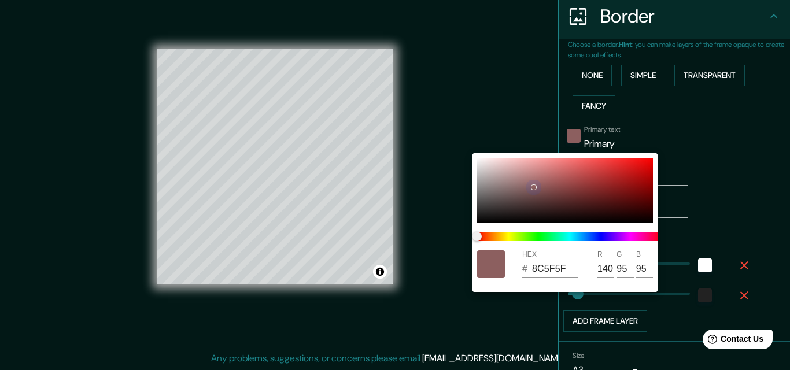
type input "33"
drag, startPoint x: 593, startPoint y: 186, endPoint x: 631, endPoint y: 166, distance: 43.7
click at [631, 166] on div at bounding box center [565, 190] width 176 height 65
click at [481, 110] on div at bounding box center [395, 185] width 790 height 370
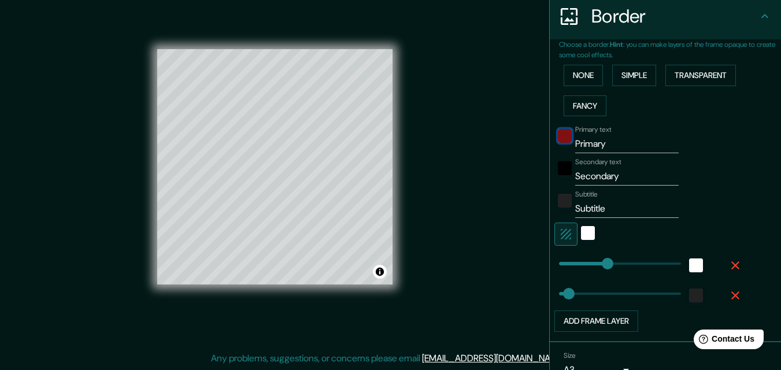
click at [558, 137] on div "color-DF1A1A" at bounding box center [565, 136] width 14 height 14
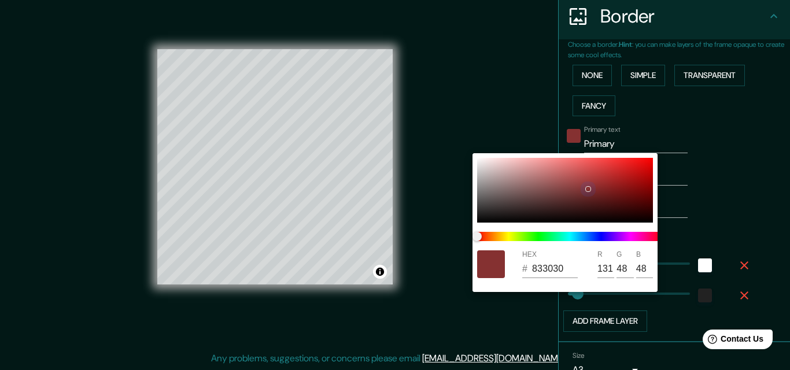
drag, startPoint x: 598, startPoint y: 174, endPoint x: 553, endPoint y: 232, distance: 73.8
click at [587, 188] on div at bounding box center [565, 190] width 176 height 65
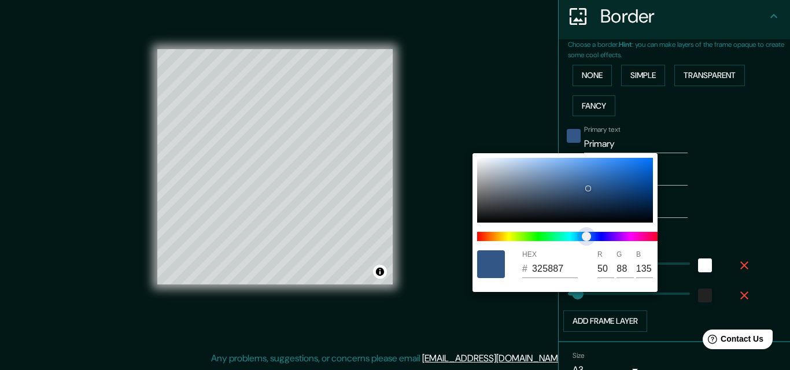
drag, startPoint x: 586, startPoint y: 237, endPoint x: 586, endPoint y: 224, distance: 13.3
click at [586, 236] on span at bounding box center [569, 236] width 185 height 9
click at [589, 189] on div at bounding box center [565, 190] width 176 height 65
click at [529, 109] on div at bounding box center [395, 185] width 790 height 370
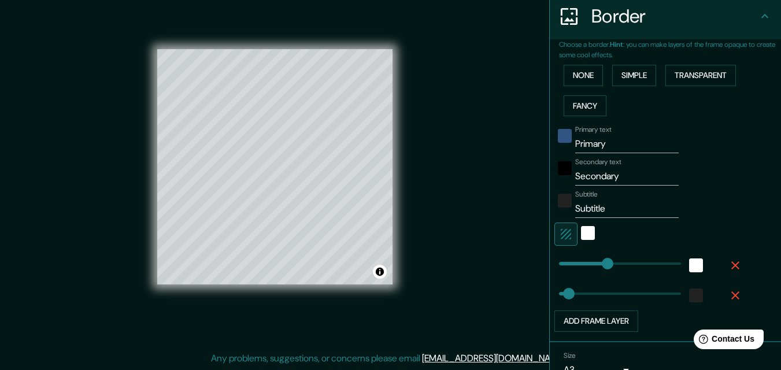
click at [587, 173] on input "Secondary" at bounding box center [626, 176] width 103 height 19
click at [558, 171] on div "black" at bounding box center [565, 168] width 14 height 14
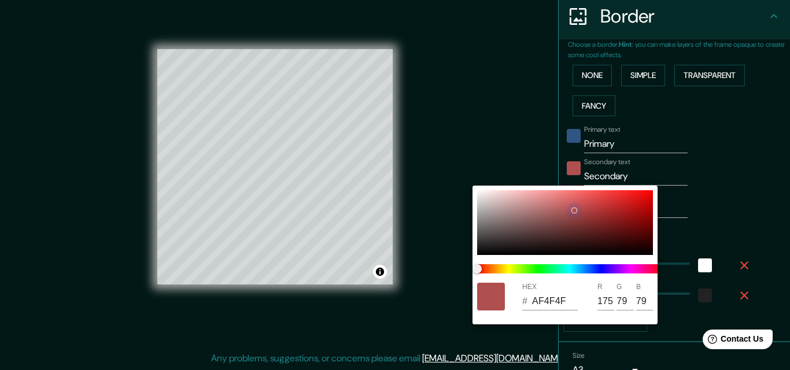
drag, startPoint x: 543, startPoint y: 215, endPoint x: 573, endPoint y: 210, distance: 29.8
click at [573, 210] on div at bounding box center [565, 222] width 176 height 65
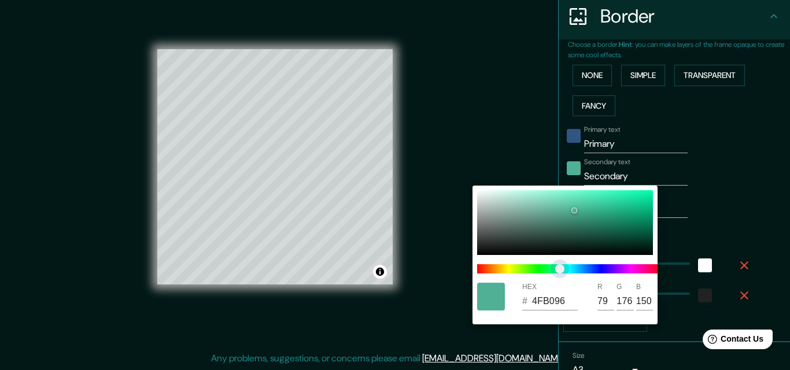
drag, startPoint x: 529, startPoint y: 271, endPoint x: 561, endPoint y: 268, distance: 32.6
click at [561, 268] on span at bounding box center [569, 268] width 185 height 9
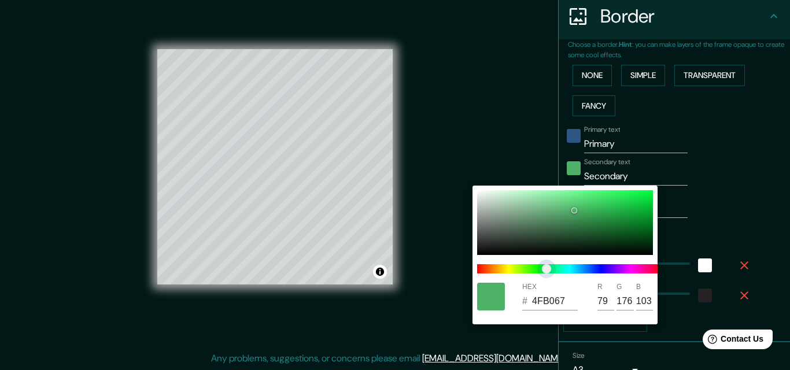
drag, startPoint x: 570, startPoint y: 268, endPoint x: 546, endPoint y: 269, distance: 23.7
click at [546, 269] on span "color slider" at bounding box center [546, 268] width 9 height 9
drag, startPoint x: 576, startPoint y: 214, endPoint x: 582, endPoint y: 213, distance: 5.9
click at [582, 213] on div at bounding box center [565, 222] width 176 height 65
click at [519, 143] on div at bounding box center [395, 185] width 790 height 370
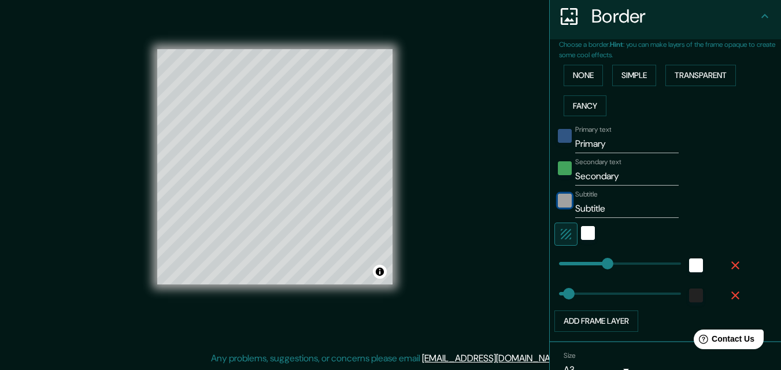
click at [558, 202] on div "color-222222" at bounding box center [565, 201] width 14 height 14
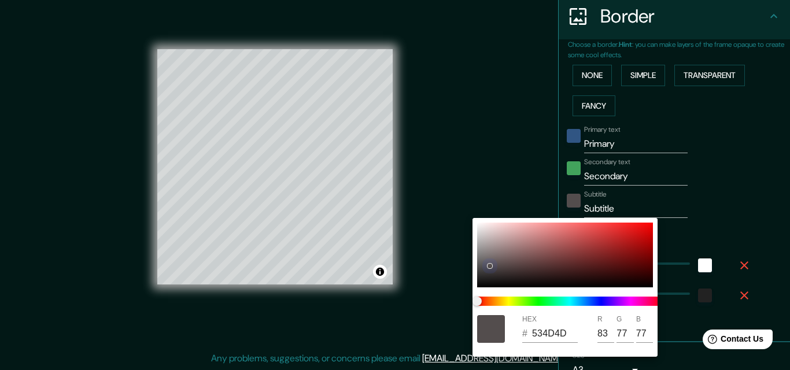
drag, startPoint x: 519, startPoint y: 256, endPoint x: 453, endPoint y: 280, distance: 70.4
click at [453, 280] on div "HEX # 534D4D R 83 G 77 B 77" at bounding box center [395, 185] width 790 height 370
click at [462, 145] on div at bounding box center [395, 185] width 790 height 370
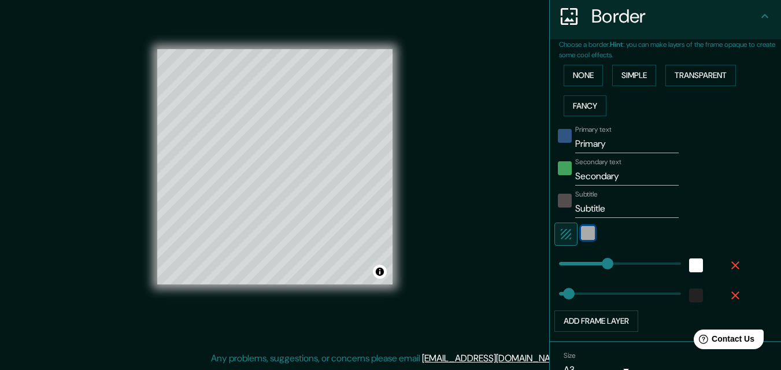
click at [581, 236] on div "white" at bounding box center [588, 233] width 14 height 14
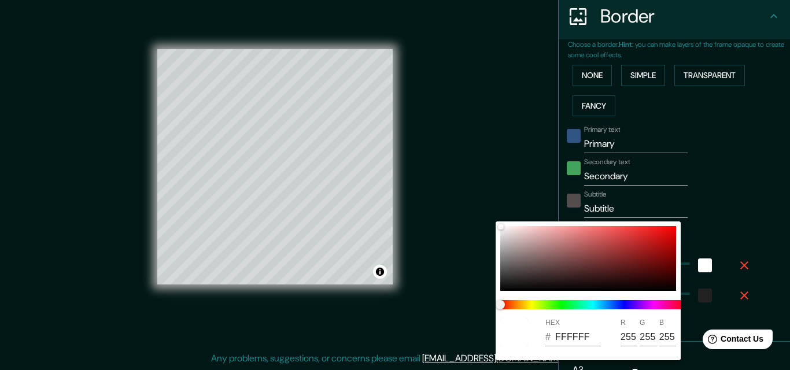
click at [497, 195] on div at bounding box center [395, 185] width 790 height 370
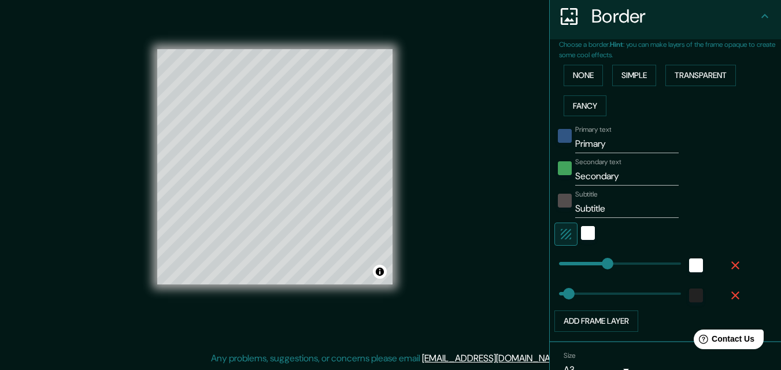
click at [554, 234] on button "button" at bounding box center [565, 234] width 23 height 23
click at [559, 234] on icon "button" at bounding box center [566, 234] width 14 height 14
click at [481, 173] on div "Mappin Location [GEOGRAPHIC_DATA], [GEOGRAPHIC_DATA], [GEOGRAPHIC_DATA], [GEOGR…" at bounding box center [390, 175] width 781 height 389
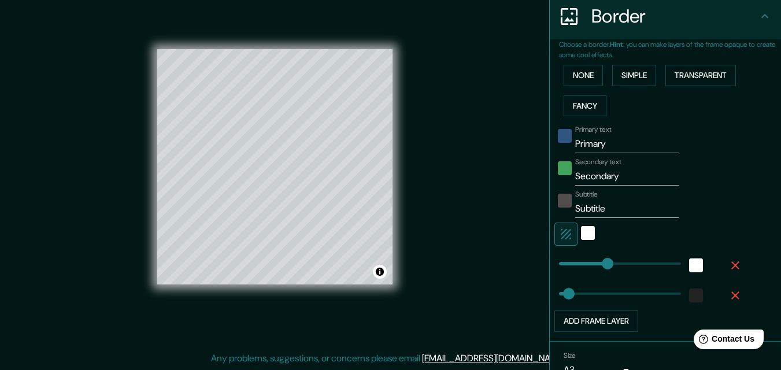
scroll to position [288, 0]
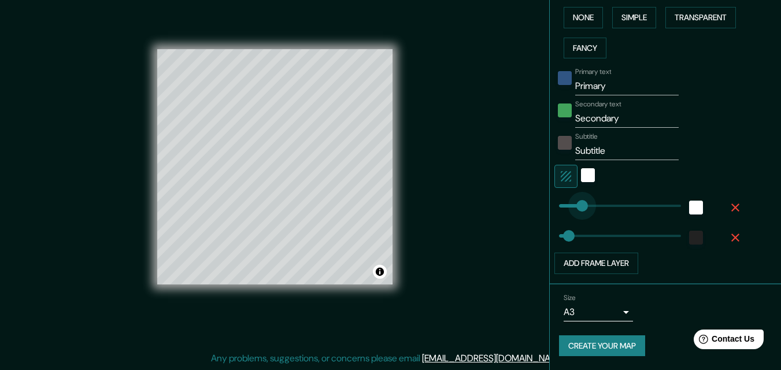
drag, startPoint x: 601, startPoint y: 207, endPoint x: 574, endPoint y: 208, distance: 27.8
drag, startPoint x: 566, startPoint y: 236, endPoint x: 608, endPoint y: 238, distance: 41.7
drag, startPoint x: 582, startPoint y: 239, endPoint x: 560, endPoint y: 239, distance: 22.0
click at [505, 217] on div "Mappin Location [GEOGRAPHIC_DATA], [GEOGRAPHIC_DATA], [GEOGRAPHIC_DATA], [GEOGR…" at bounding box center [390, 175] width 781 height 389
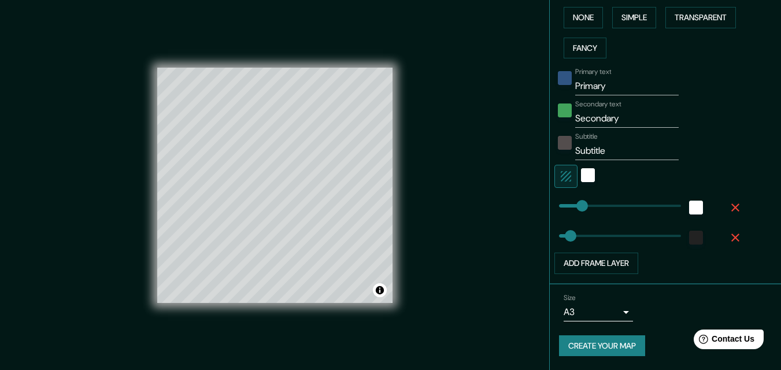
click at [601, 346] on button "Create your map" at bounding box center [602, 345] width 86 height 21
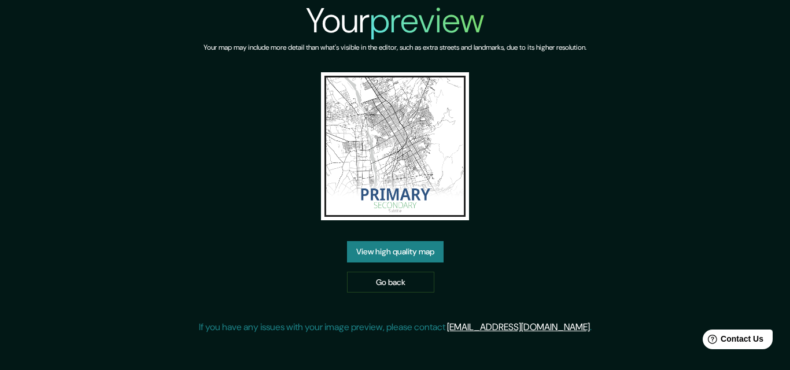
click at [549, 238] on div "Your preview Your map may include more detail than what's visible in the editor…" at bounding box center [395, 171] width 393 height 343
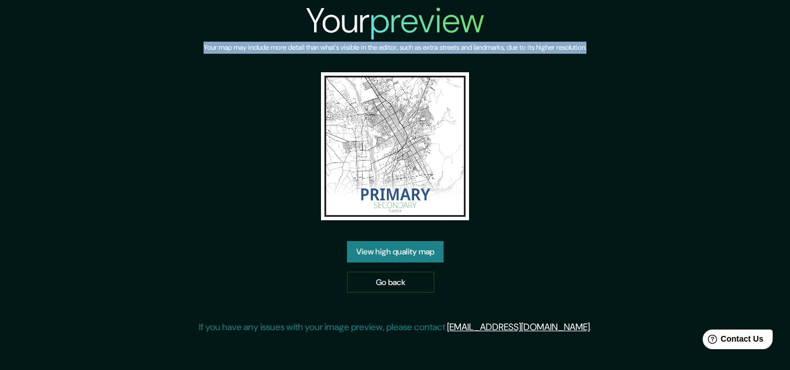
drag, startPoint x: 178, startPoint y: 46, endPoint x: 618, endPoint y: 47, distance: 440.0
click at [618, 47] on div "Your preview Your map may include more detail than what's visible in the editor…" at bounding box center [395, 171] width 790 height 343
copy h6 "Your map may include more detail than what's visible in the editor, such as ext…"
click at [405, 255] on link "View high quality map" at bounding box center [395, 251] width 97 height 21
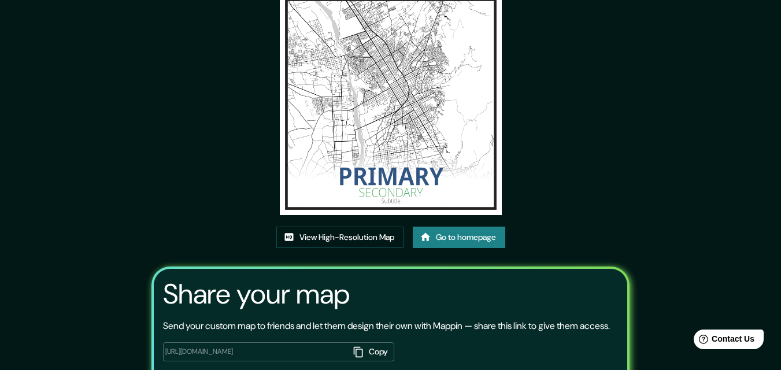
scroll to position [142, 0]
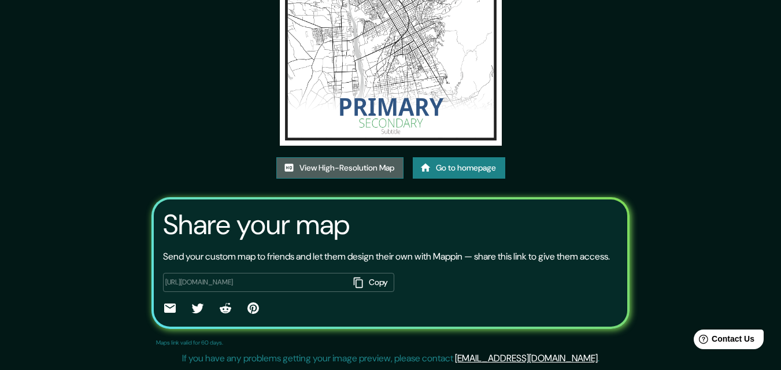
click at [308, 157] on link "View High-Resolution Map" at bounding box center [339, 167] width 127 height 21
